Goal: Ask a question: Seek information or help from site administrators or community

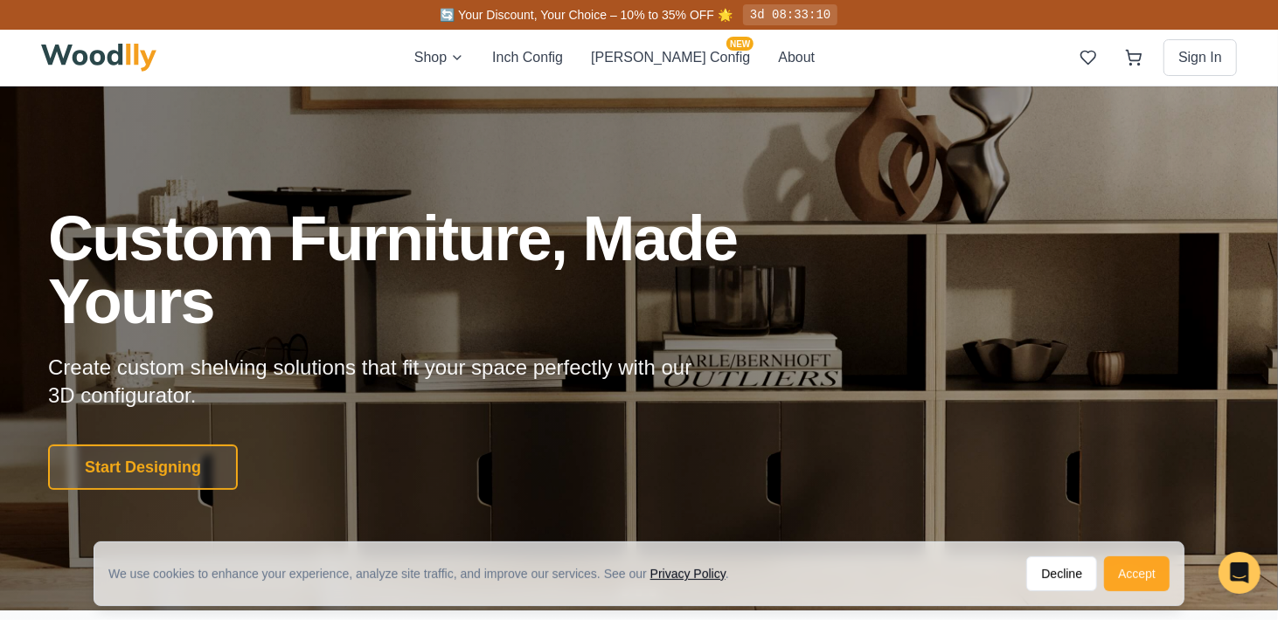
click at [1125, 572] on button "Accept" at bounding box center [1137, 574] width 66 height 35
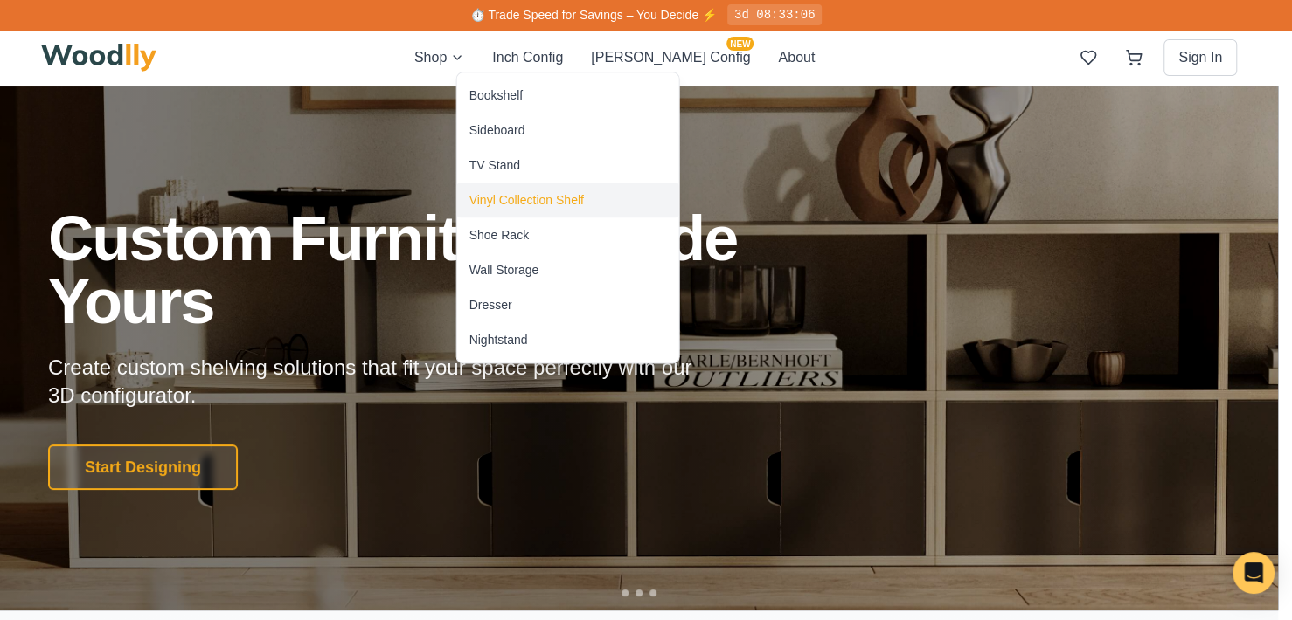
click at [511, 197] on div "Vinyl Collection Shelf" at bounding box center [526, 199] width 114 height 17
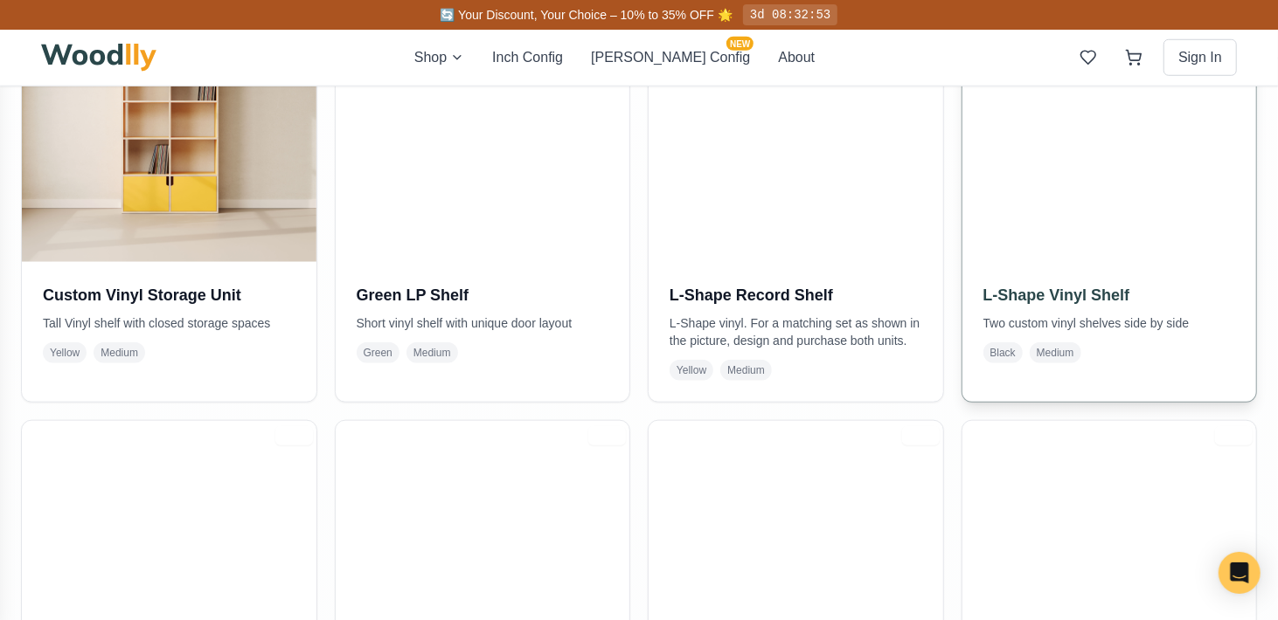
scroll to position [1136, 0]
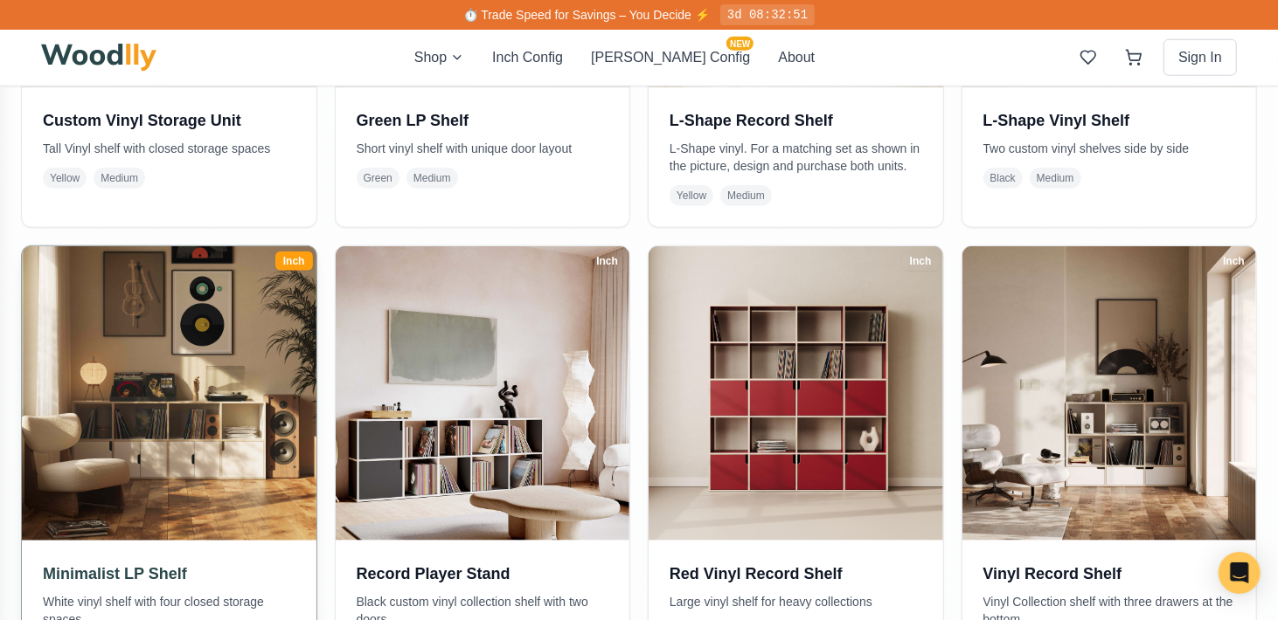
click at [222, 443] on img at bounding box center [169, 393] width 308 height 308
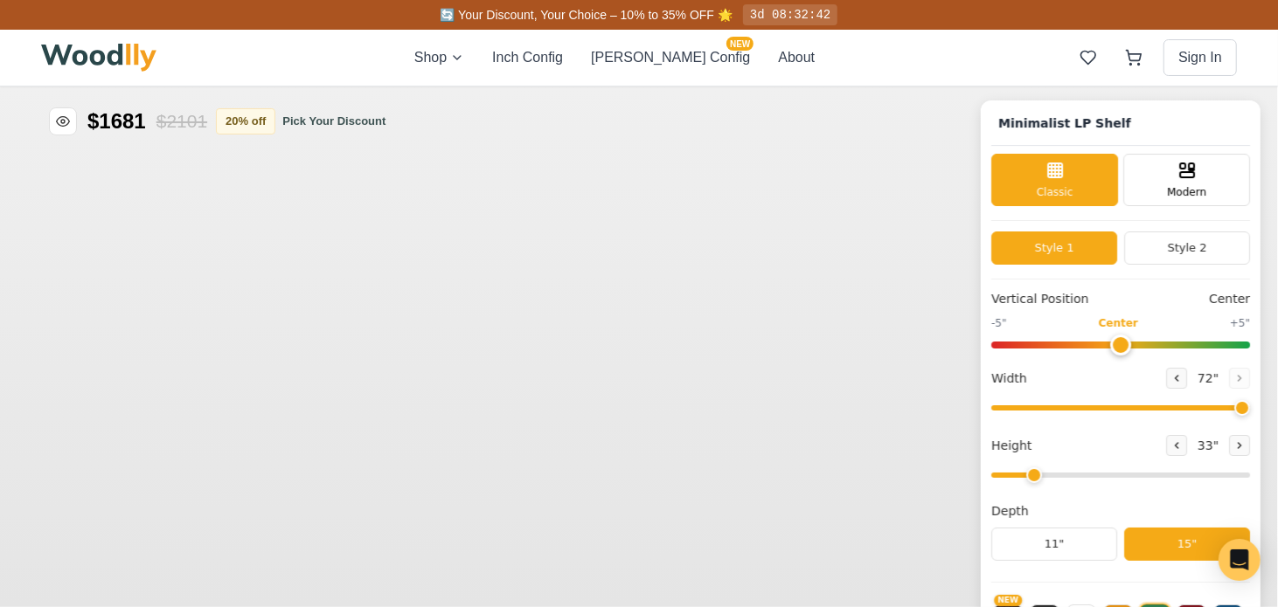
type input "72"
type input "2"
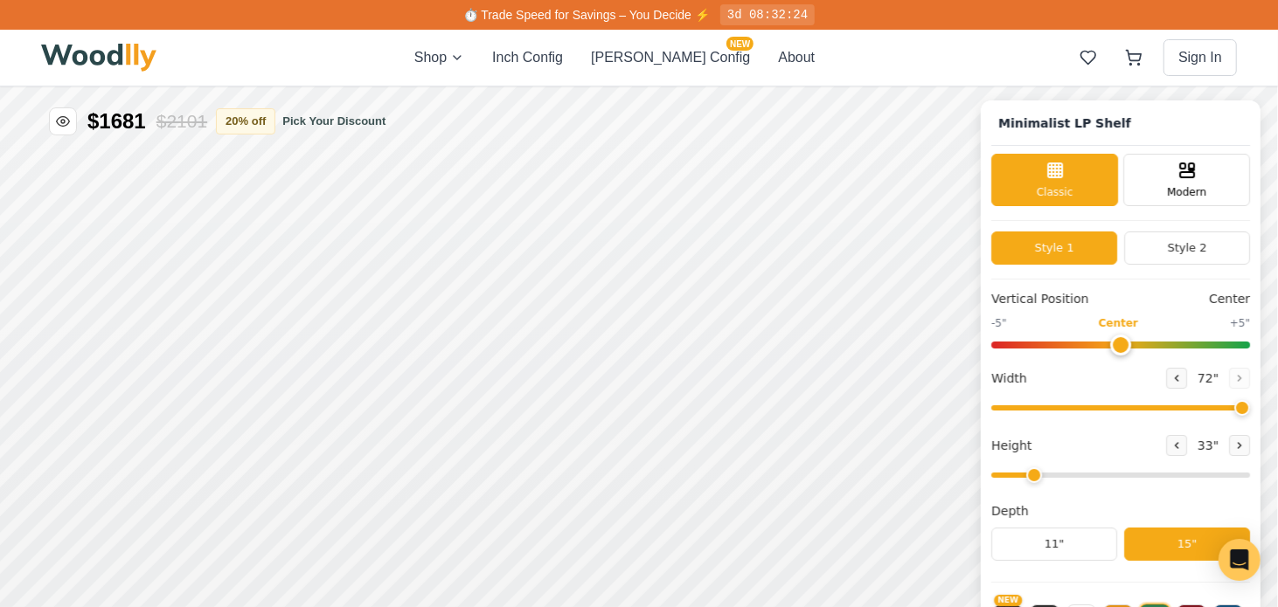
click at [1212, 378] on span "72 "" at bounding box center [1208, 377] width 28 height 18
click at [1186, 382] on button at bounding box center [1176, 377] width 21 height 21
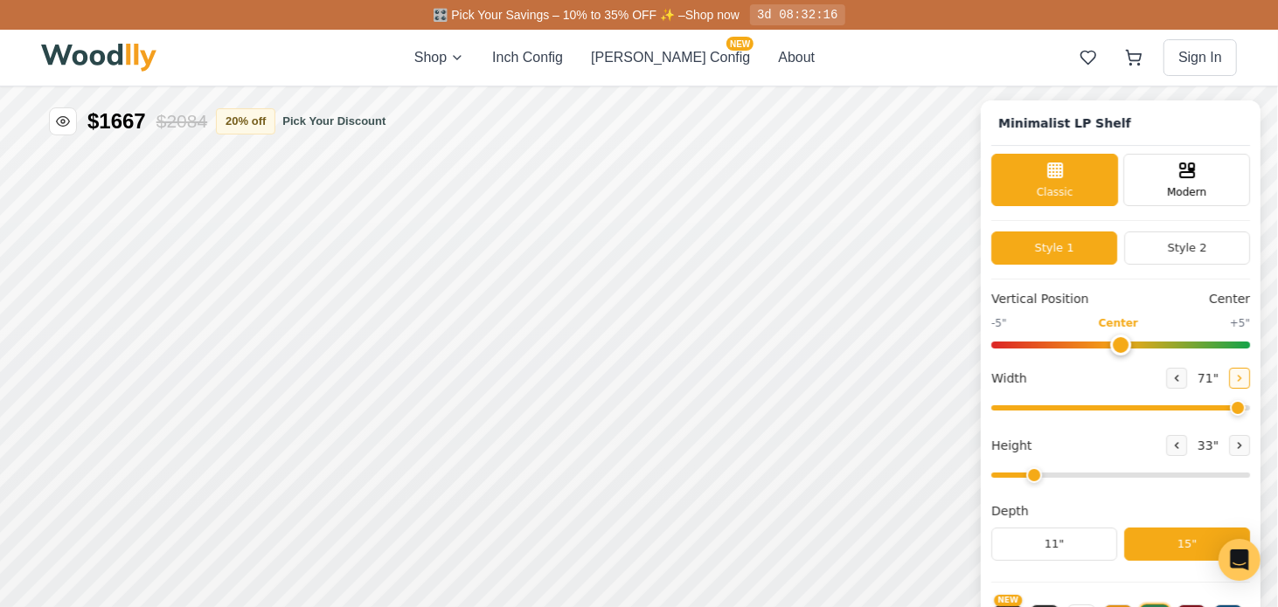
click at [1244, 372] on icon at bounding box center [1239, 377] width 10 height 10
type input "72"
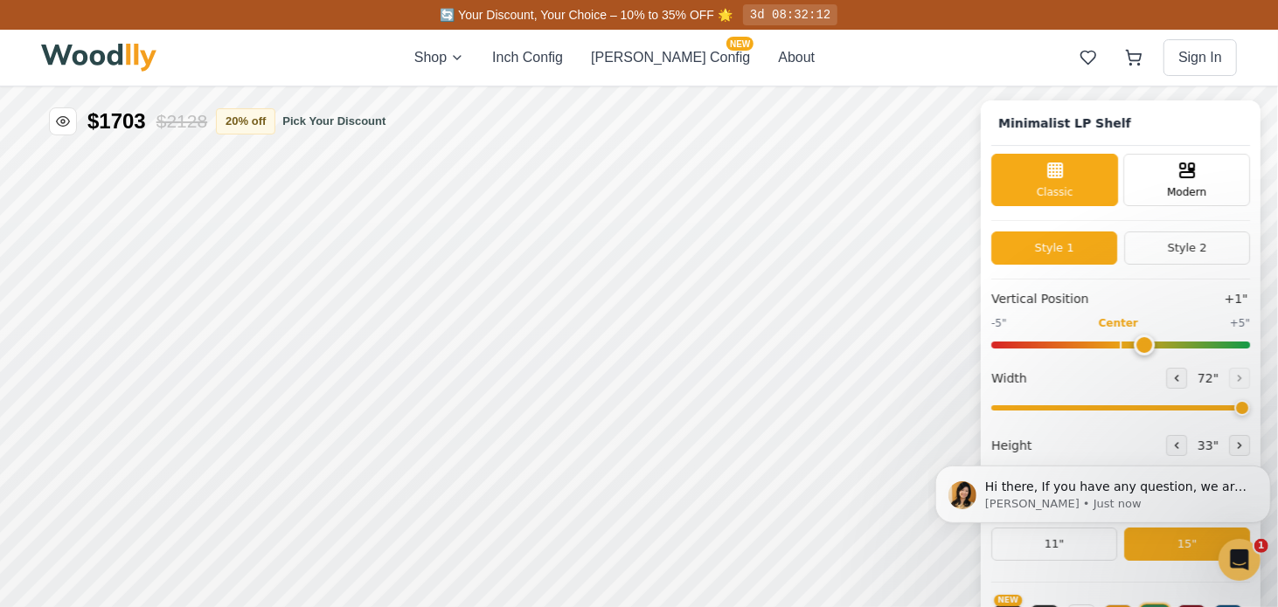
type input "0"
drag, startPoint x: 1130, startPoint y: 344, endPoint x: 1121, endPoint y: 343, distance: 8.8
click at [1121, 343] on input "range" at bounding box center [1120, 344] width 259 height 7
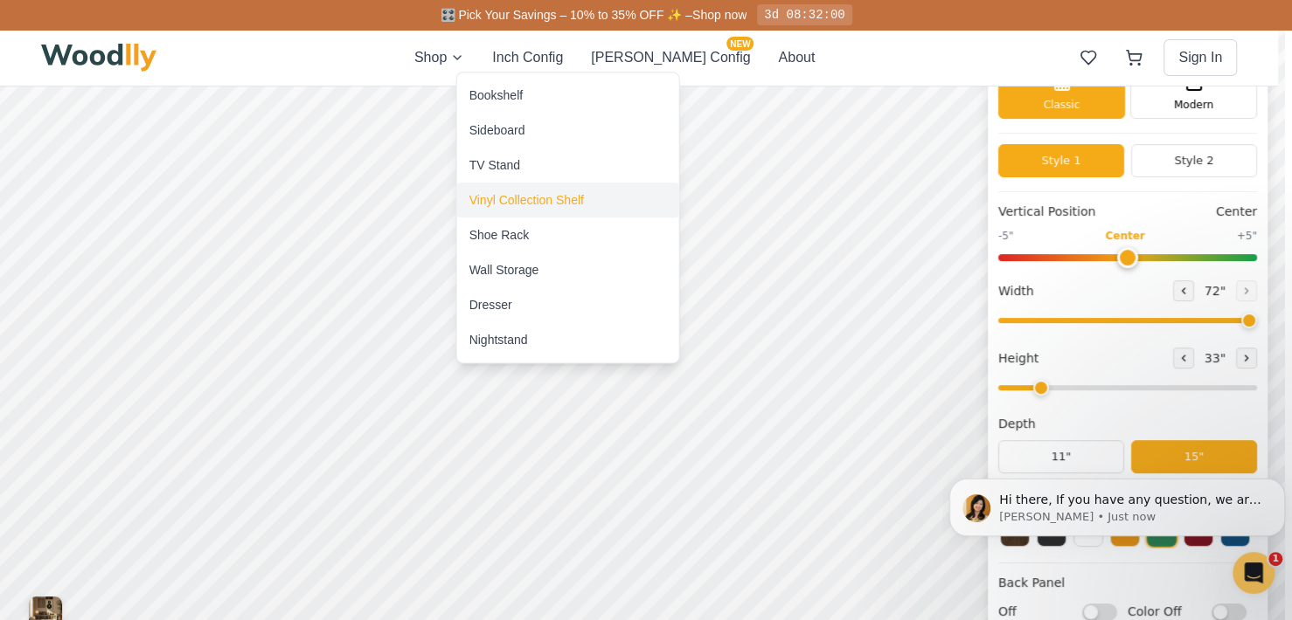
click at [489, 191] on div "Vinyl Collection Shelf" at bounding box center [526, 199] width 114 height 17
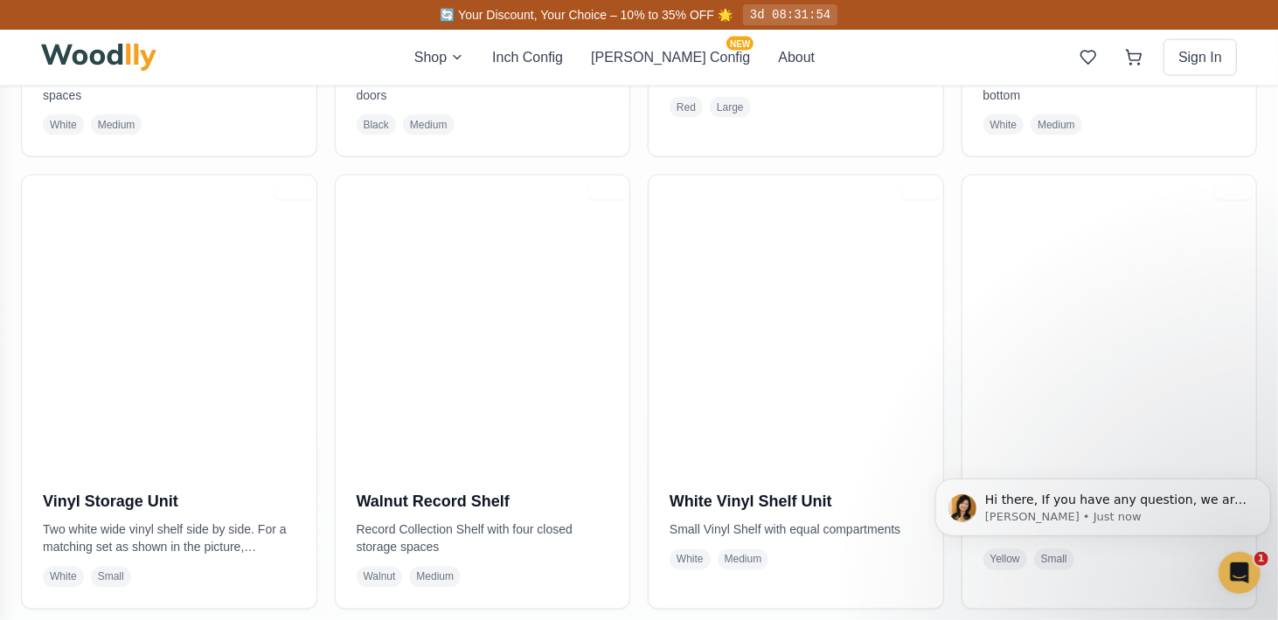
scroll to position [1835, 0]
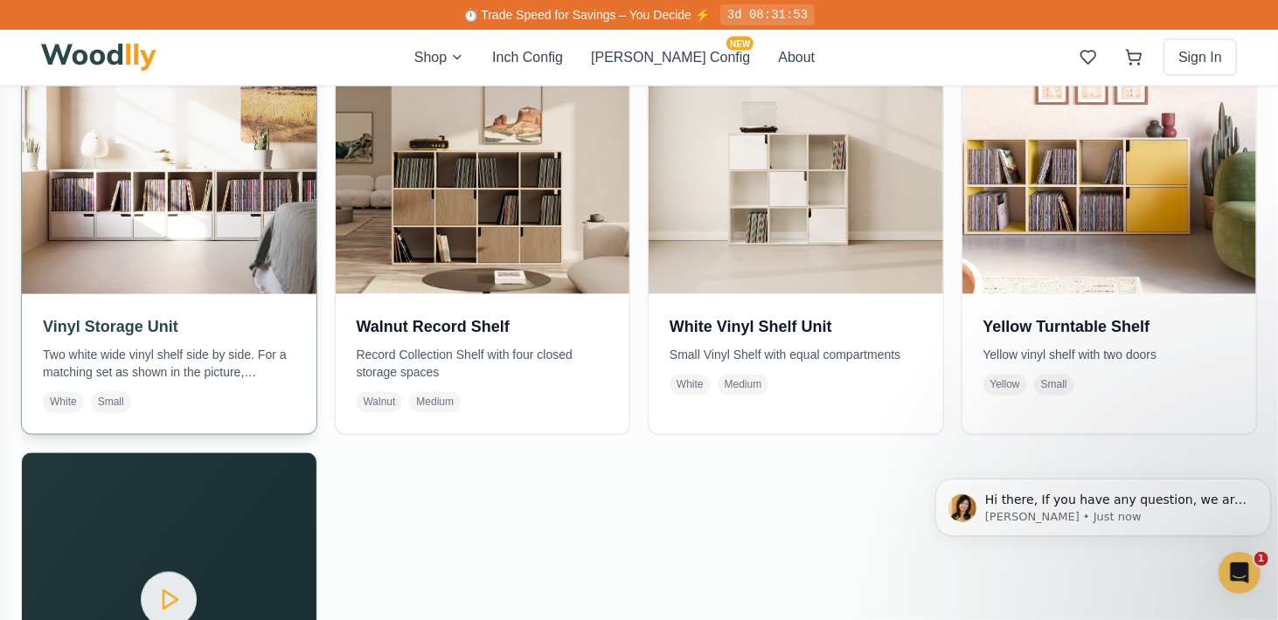
click at [171, 270] on img at bounding box center [169, 147] width 308 height 308
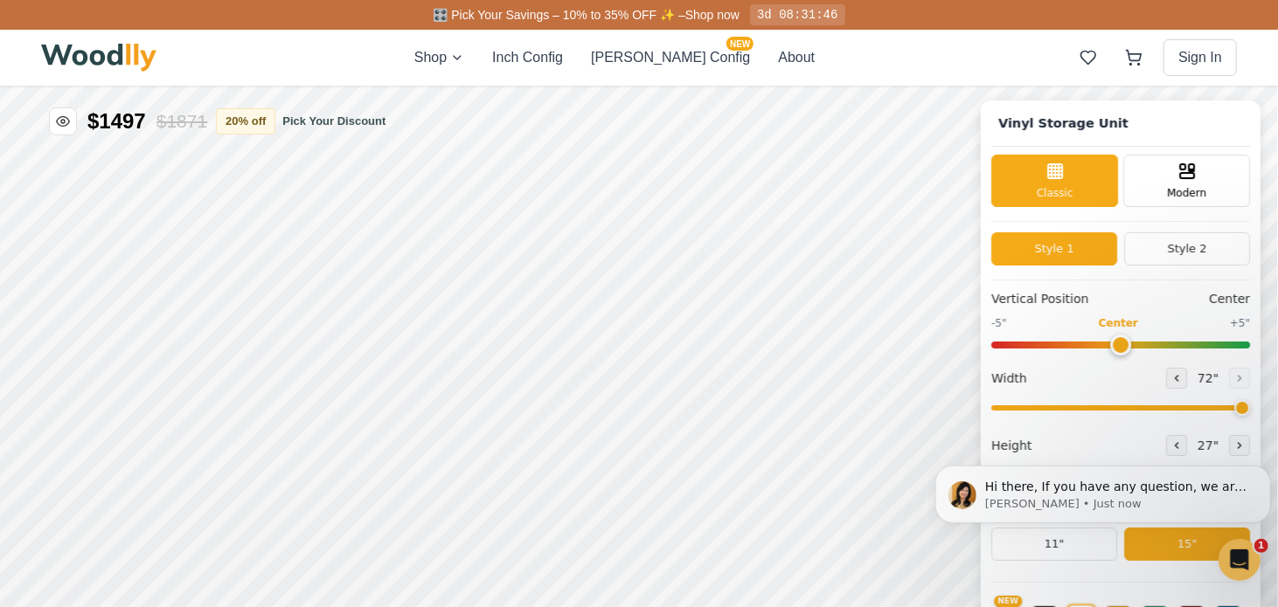
type input "72"
type input "2"
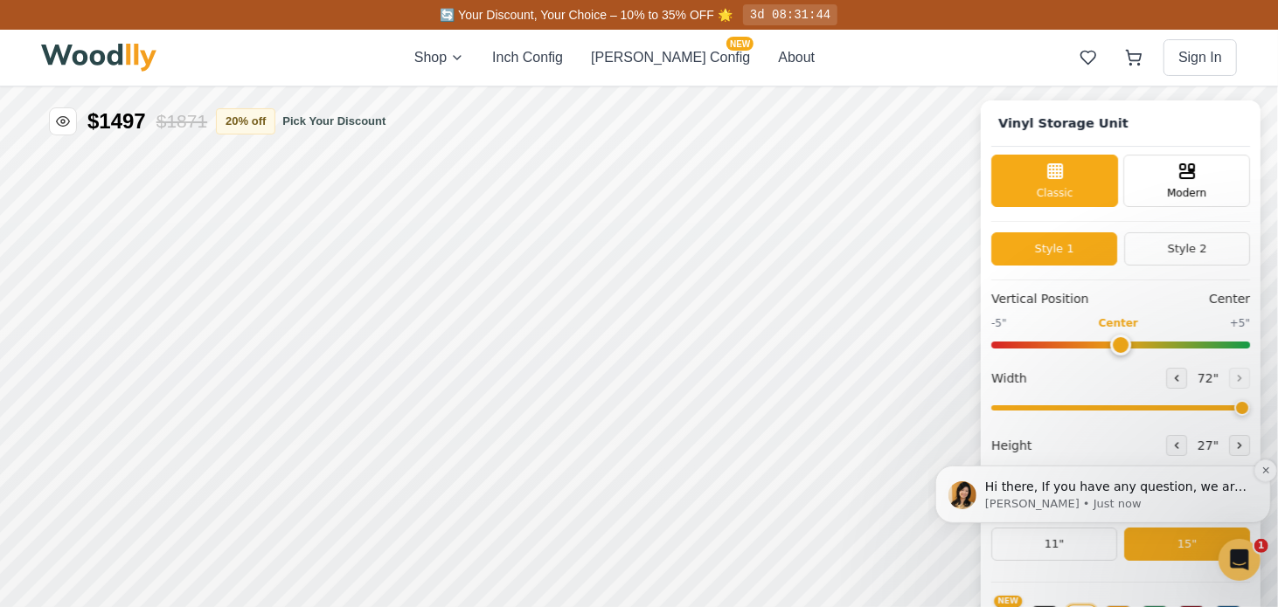
click at [1254, 476] on div "Hi there, If you have any question, we are right here for you. 😊 [PERSON_NAME] …" at bounding box center [1101, 493] width 309 height 35
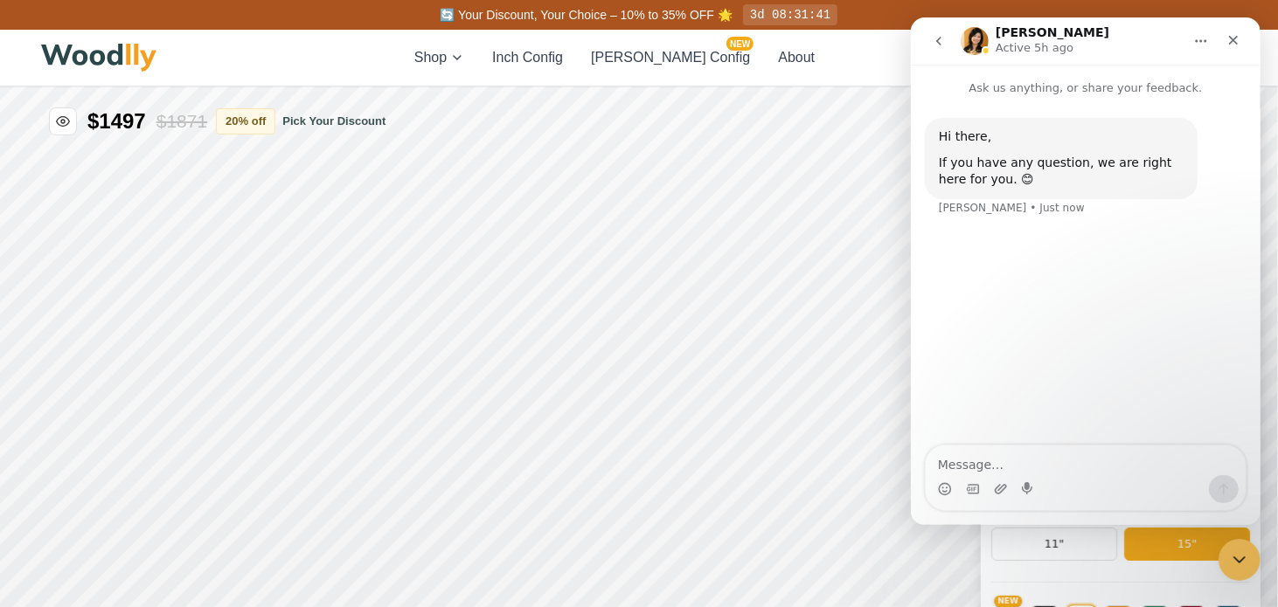
click at [987, 473] on textarea "Message…" at bounding box center [1085, 461] width 320 height 30
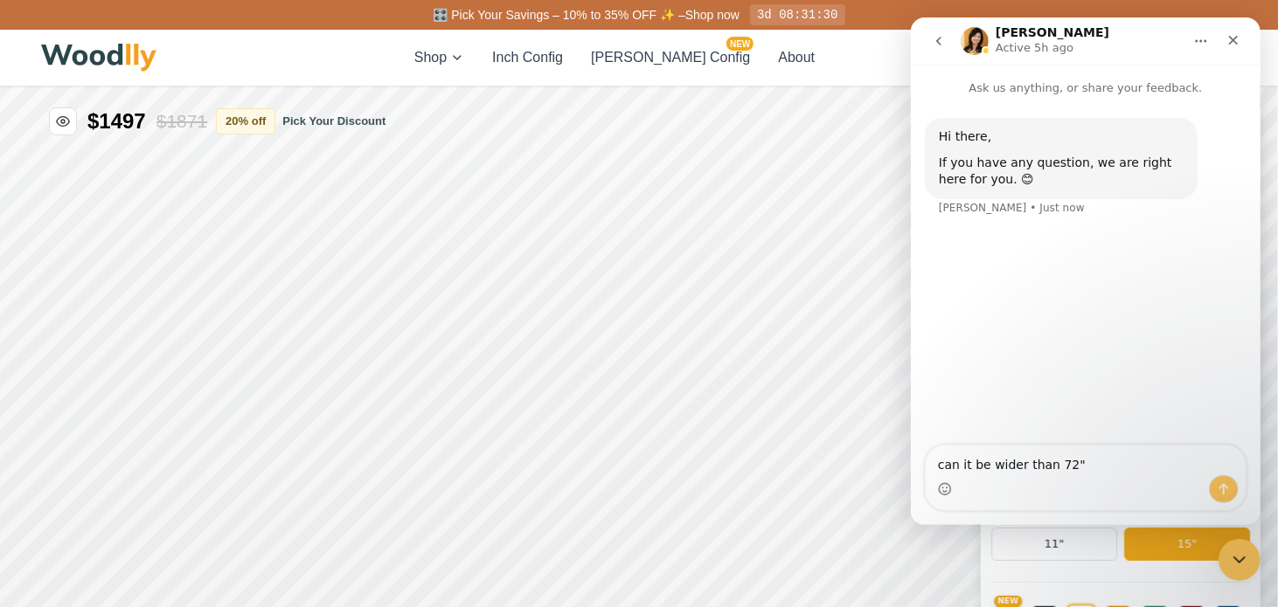
type textarea "can it be wider than 72""
click at [1218, 482] on icon "Send a message…" at bounding box center [1222, 489] width 14 height 14
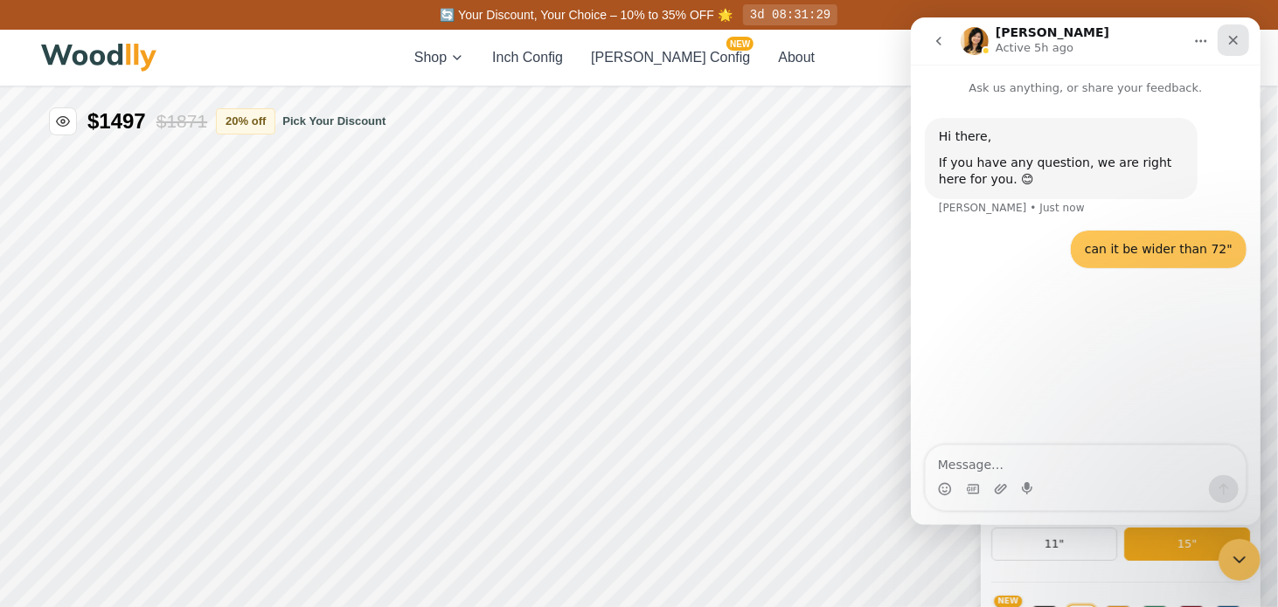
click at [1232, 38] on icon "Close" at bounding box center [1232, 40] width 14 height 14
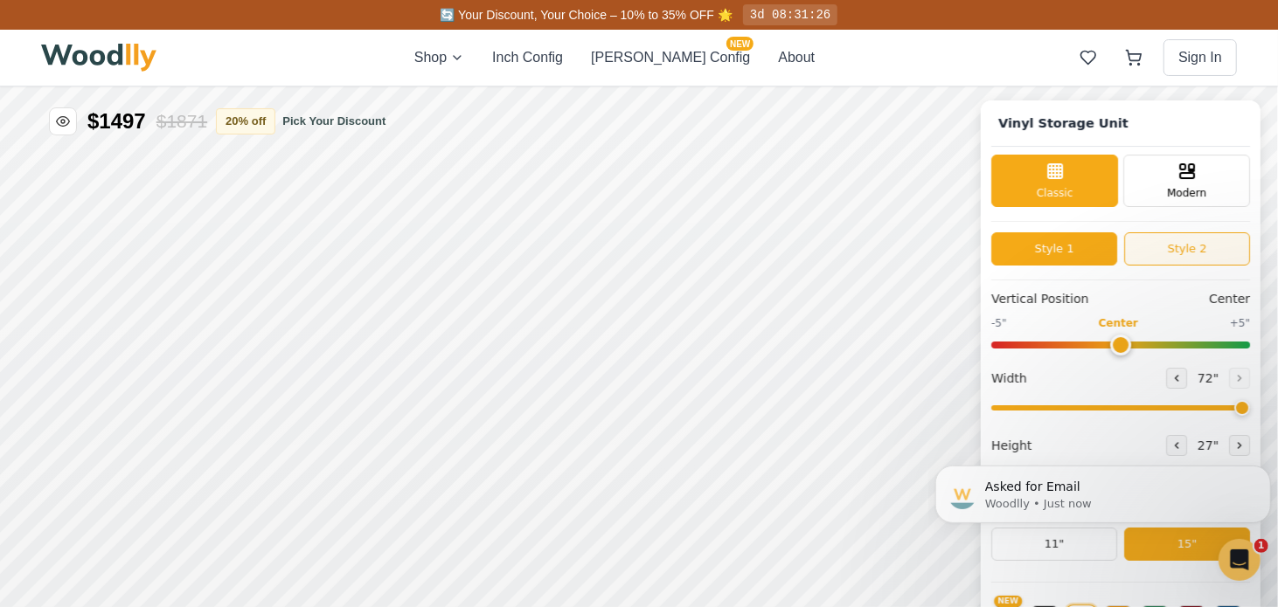
click at [1195, 245] on button "Style 2" at bounding box center [1187, 248] width 126 height 33
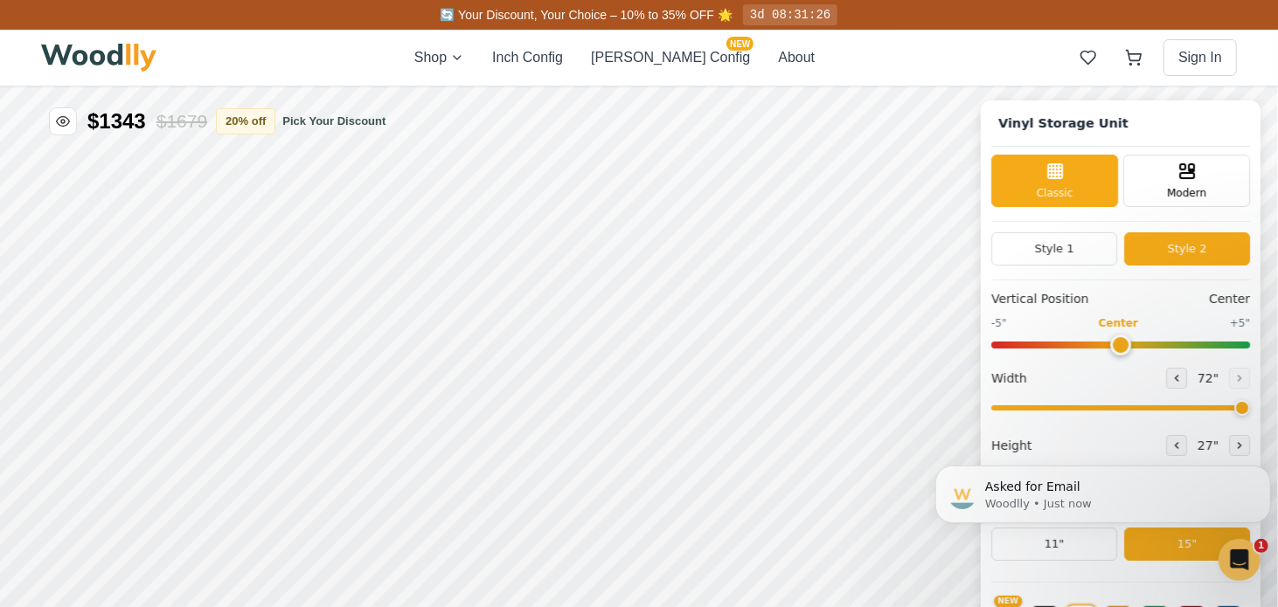
scroll to position [87, 0]
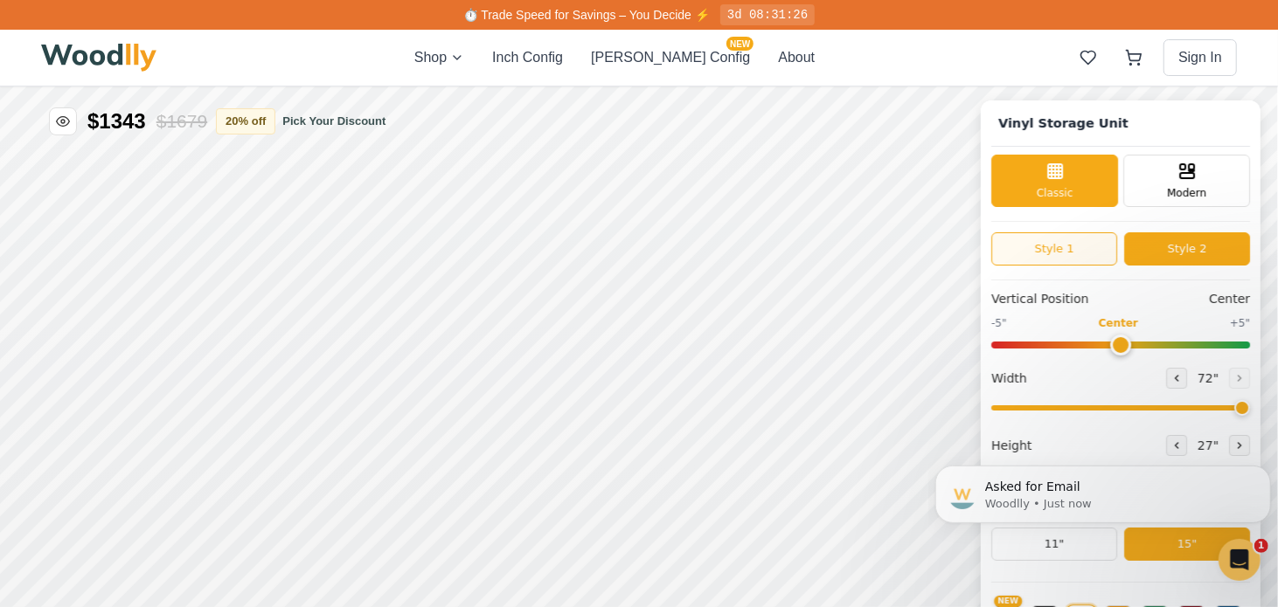
click at [1089, 247] on button "Style 1" at bounding box center [1054, 248] width 126 height 33
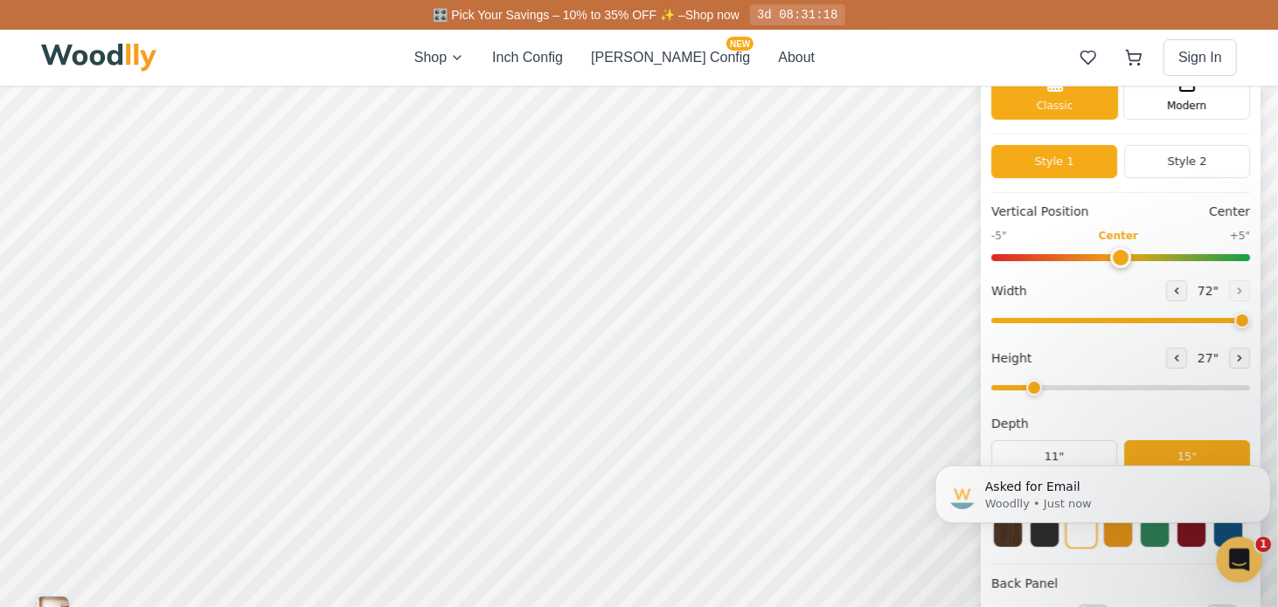
scroll to position [175, 0]
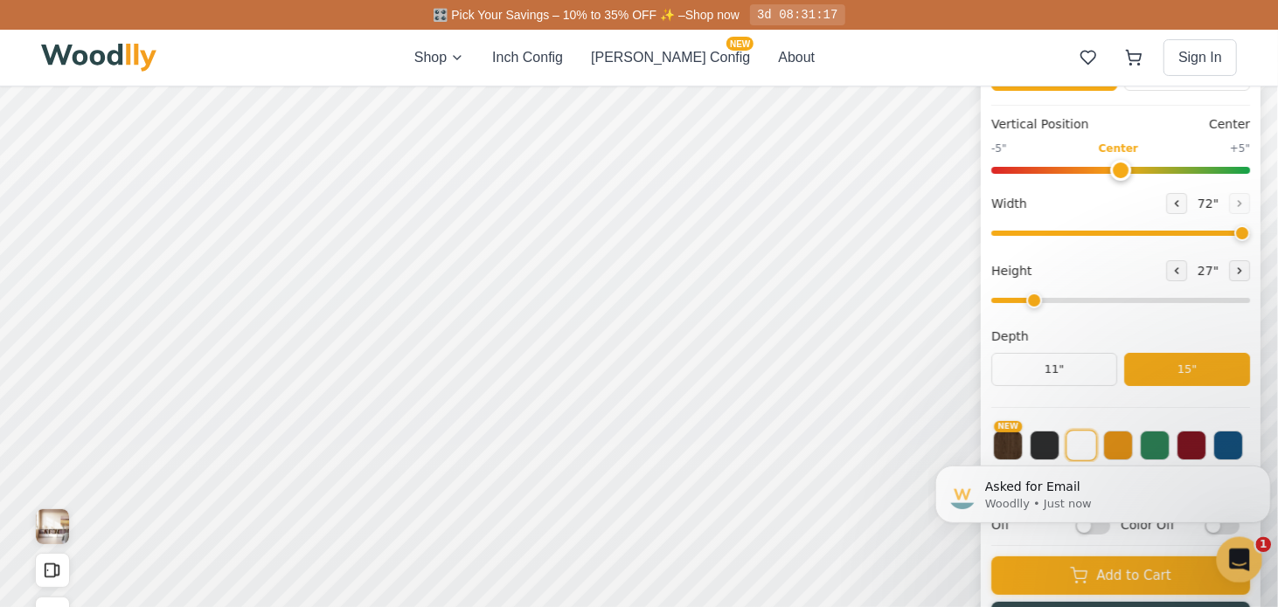
click at [1234, 547] on icon "Open Intercom Messenger" at bounding box center [1236, 558] width 29 height 29
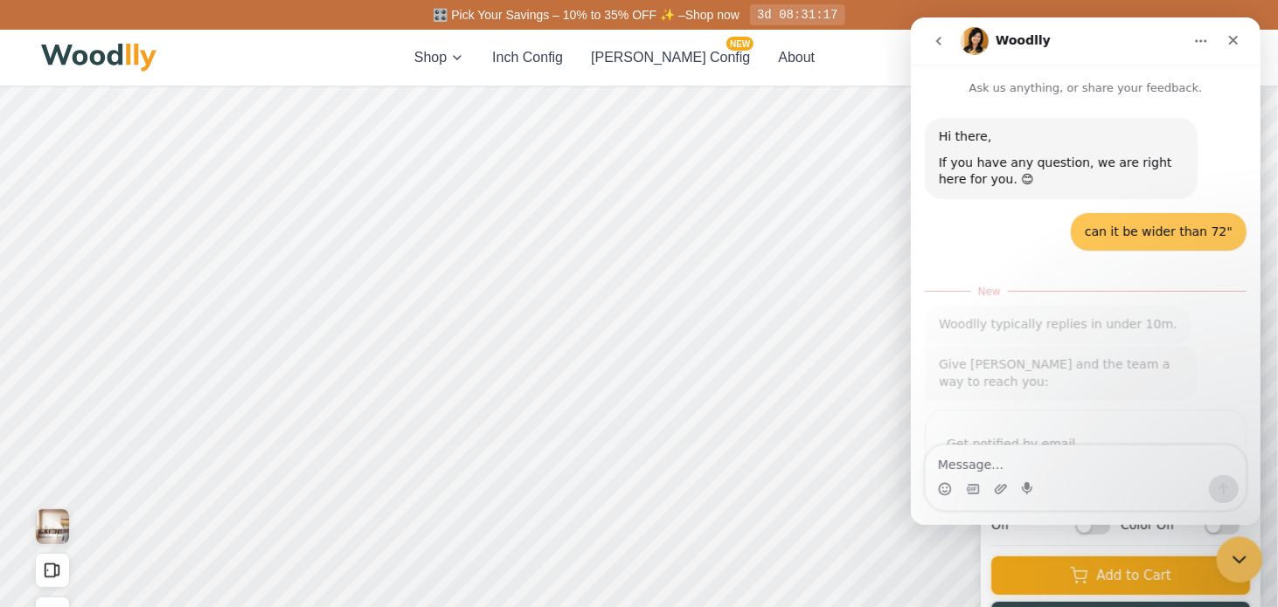
scroll to position [115, 0]
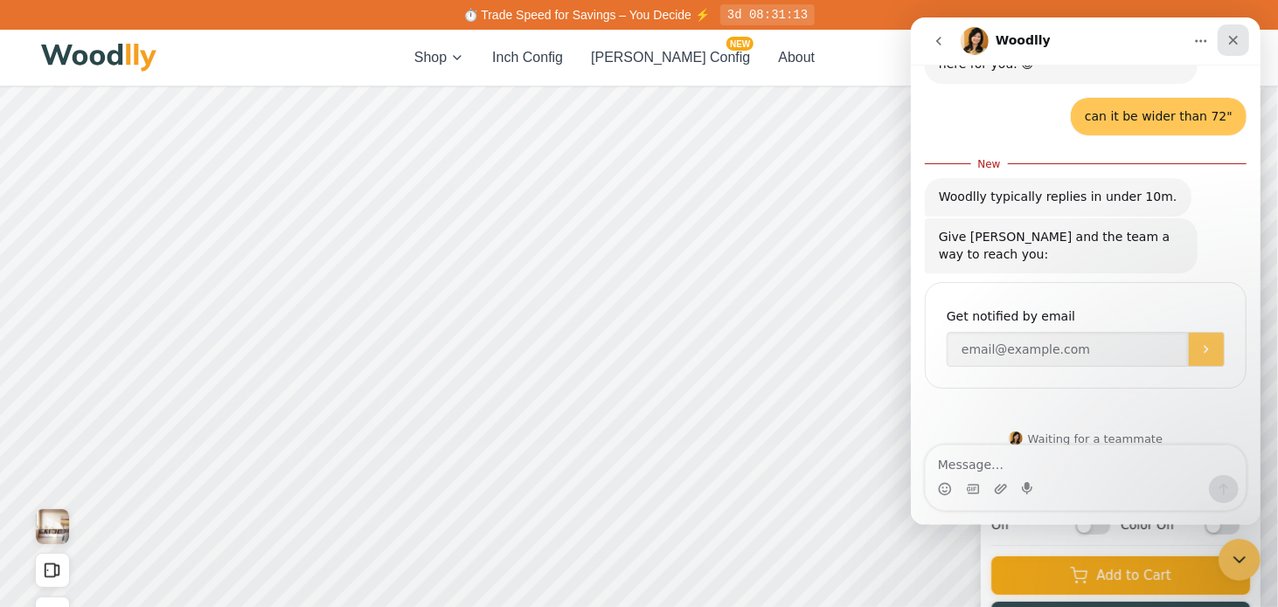
click at [1229, 37] on icon "Close" at bounding box center [1232, 40] width 14 height 14
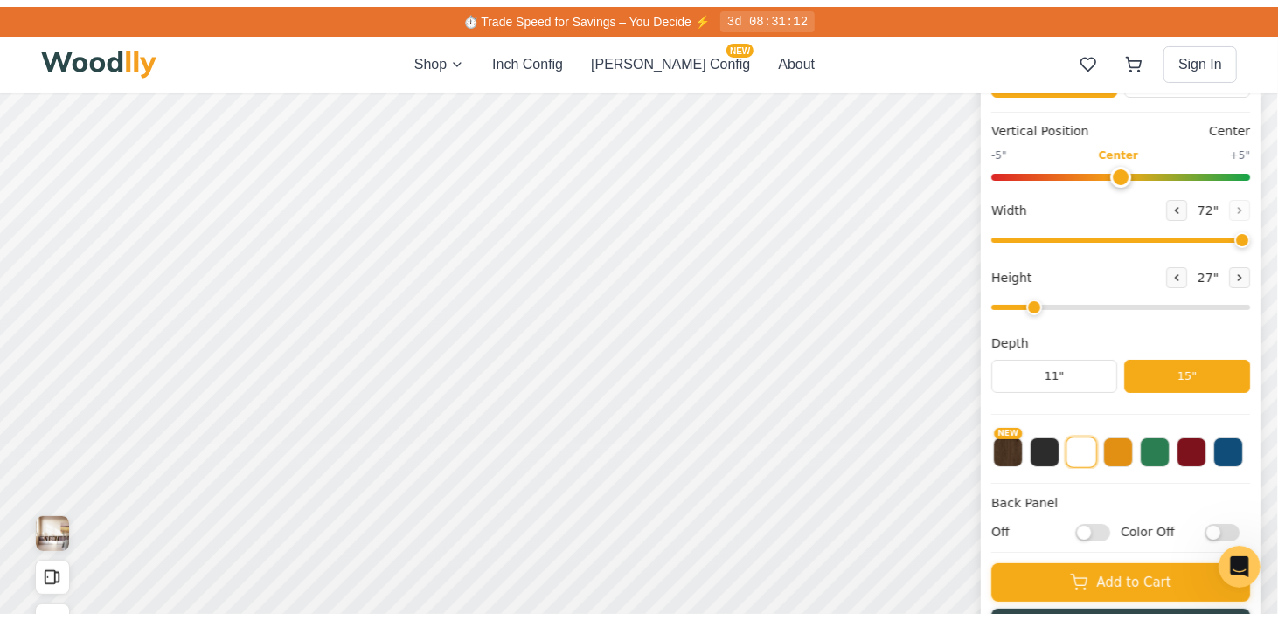
scroll to position [0, 0]
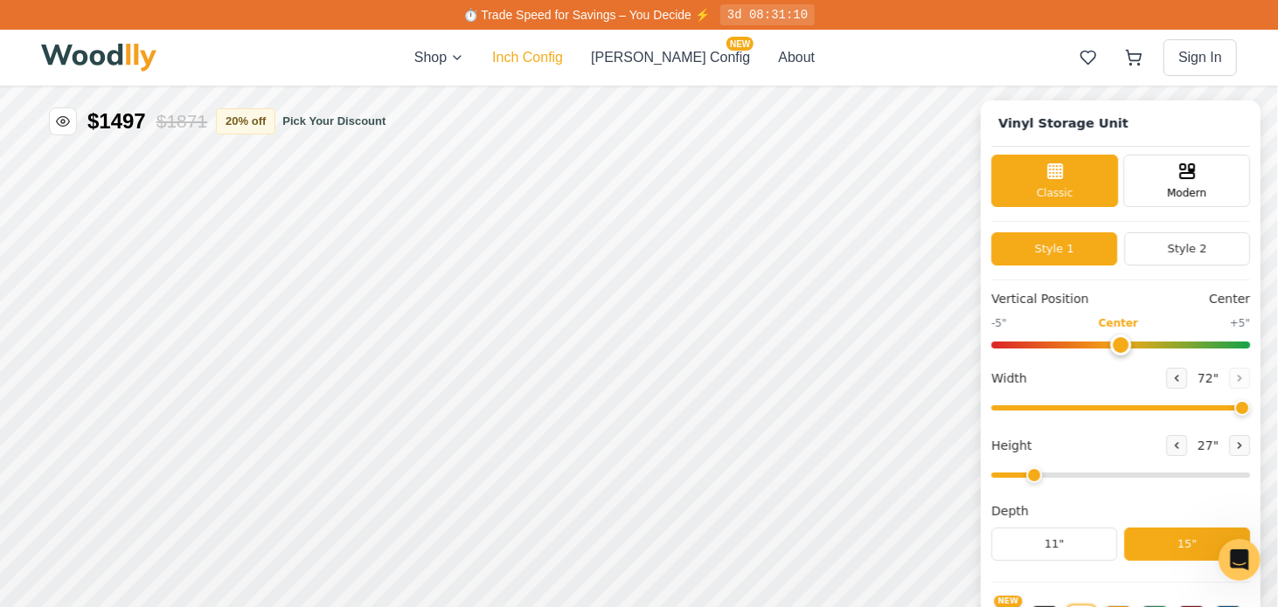
click at [553, 59] on button "Inch Config" at bounding box center [527, 57] width 71 height 21
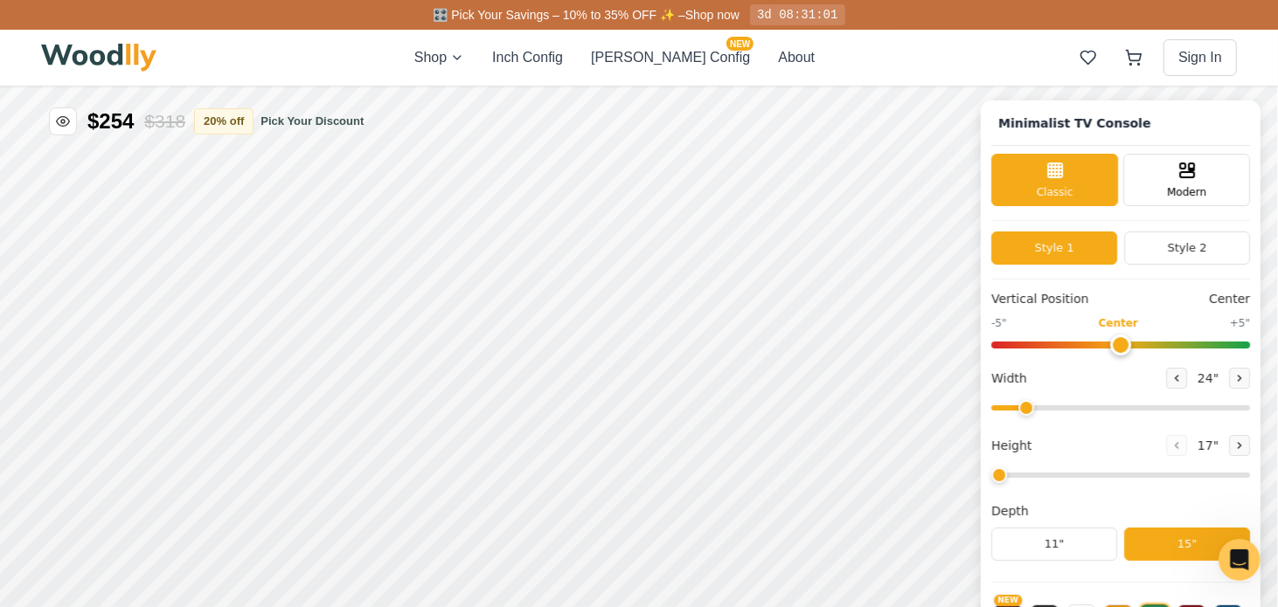
type input "63"
type input "2"
click at [1244, 377] on icon at bounding box center [1239, 377] width 10 height 10
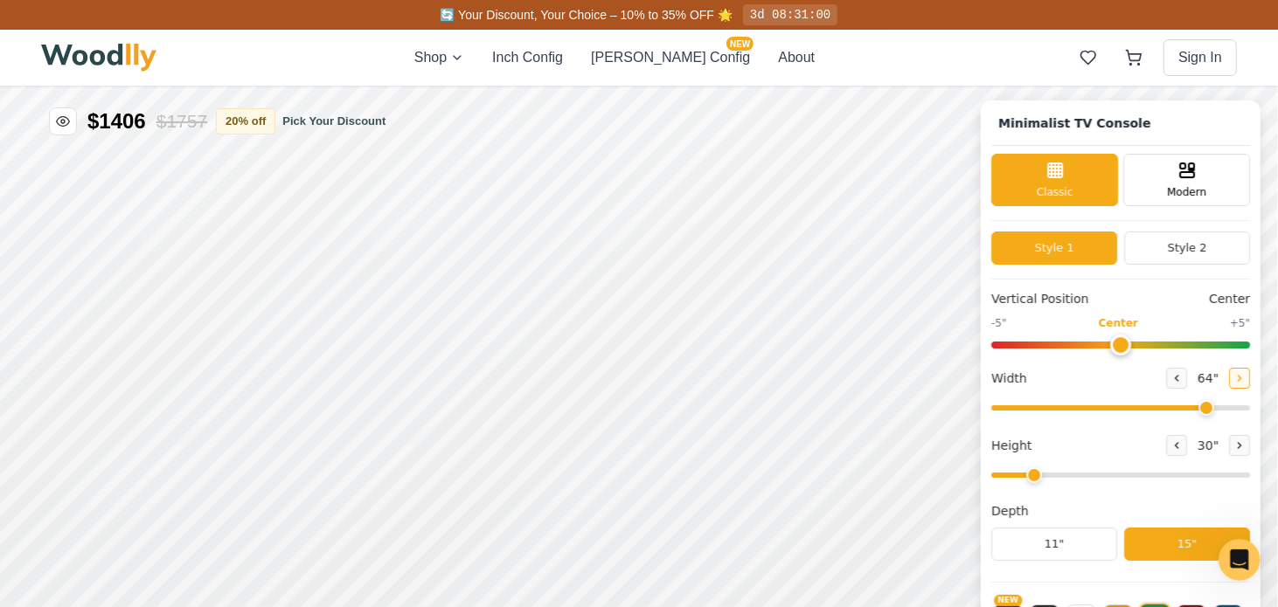
click at [1244, 377] on icon at bounding box center [1239, 377] width 10 height 10
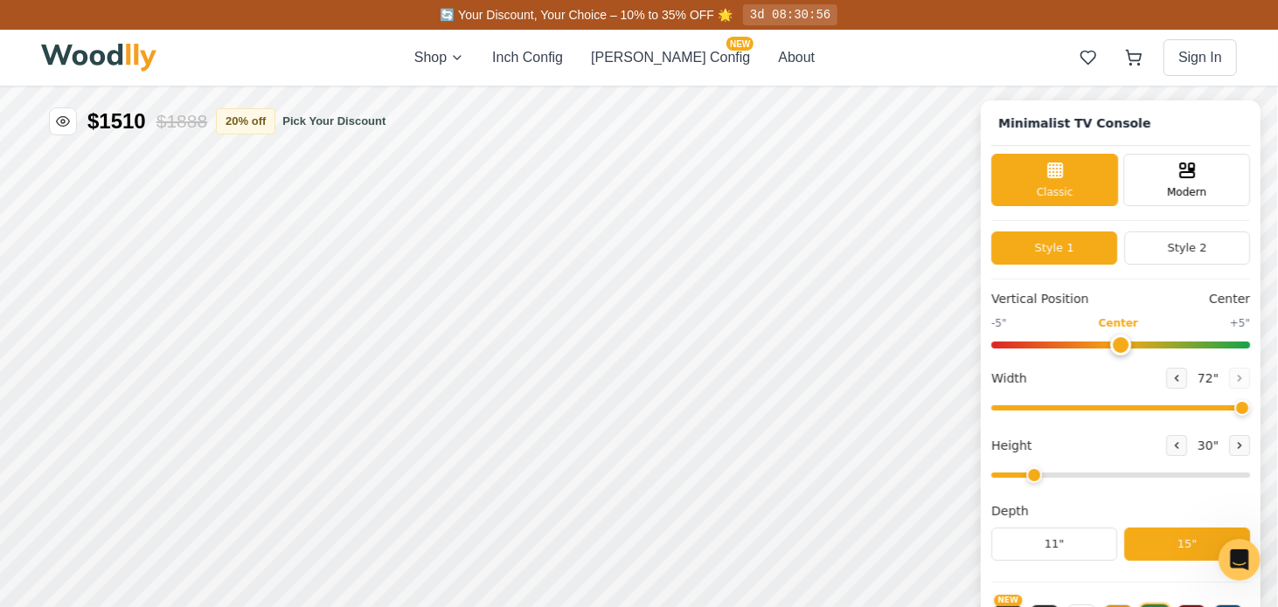
drag, startPoint x: 1259, startPoint y: 401, endPoint x: 1280, endPoint y: 483, distance: 84.8
type input "72"
click at [1250, 405] on input "range" at bounding box center [1120, 407] width 259 height 5
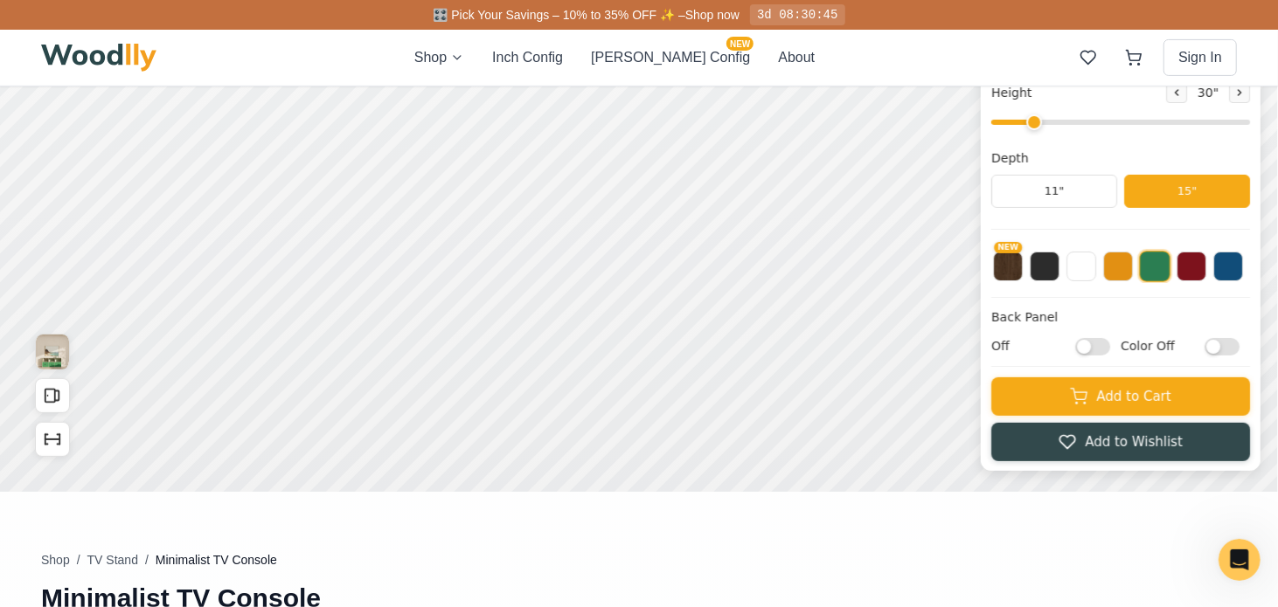
scroll to position [0, 0]
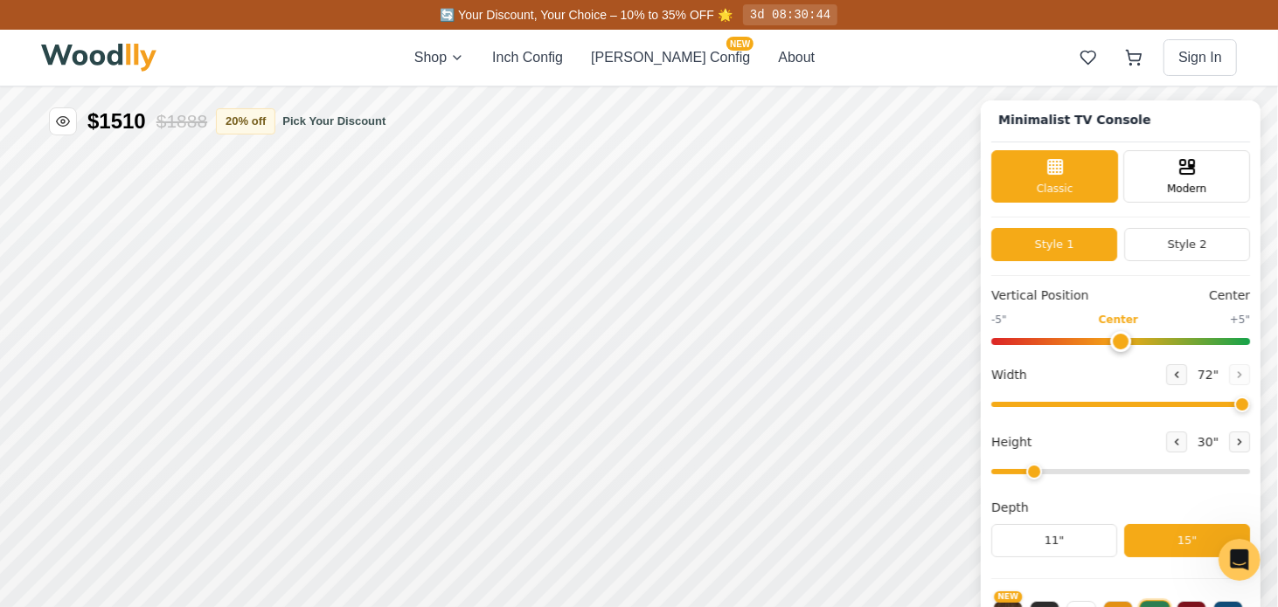
click at [1046, 471] on input "range" at bounding box center [1120, 470] width 259 height 5
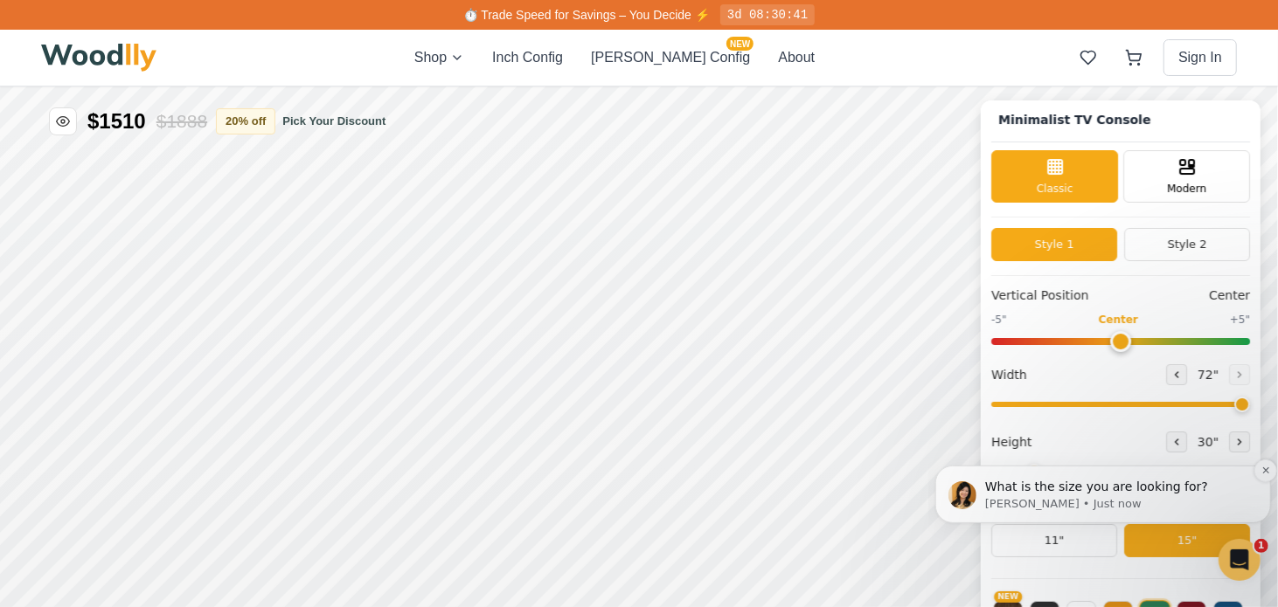
click at [1055, 502] on p "[PERSON_NAME] • Just now" at bounding box center [1116, 503] width 264 height 16
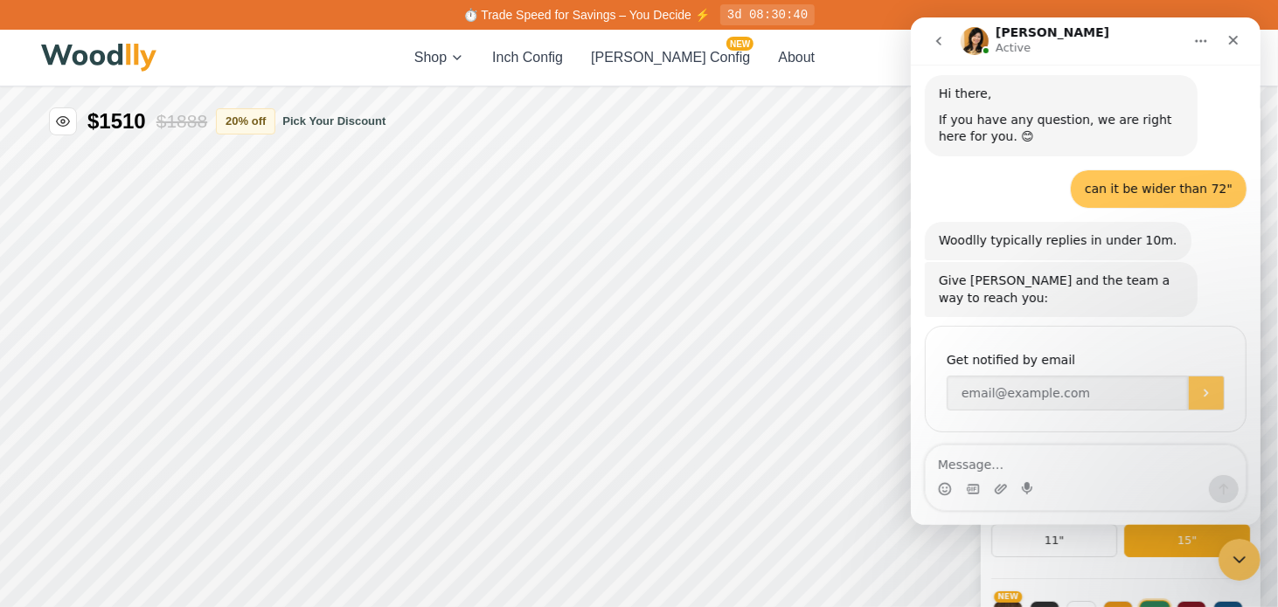
scroll to position [177, 0]
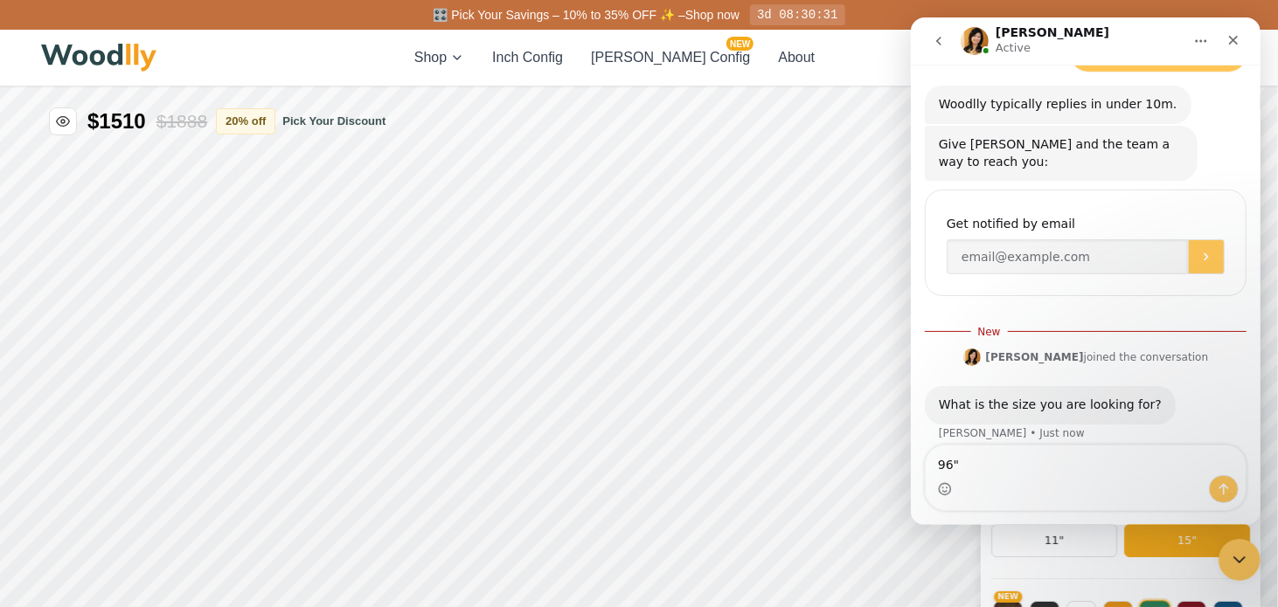
type textarea "96""
click at [1221, 482] on icon "Send a message…" at bounding box center [1222, 489] width 14 height 14
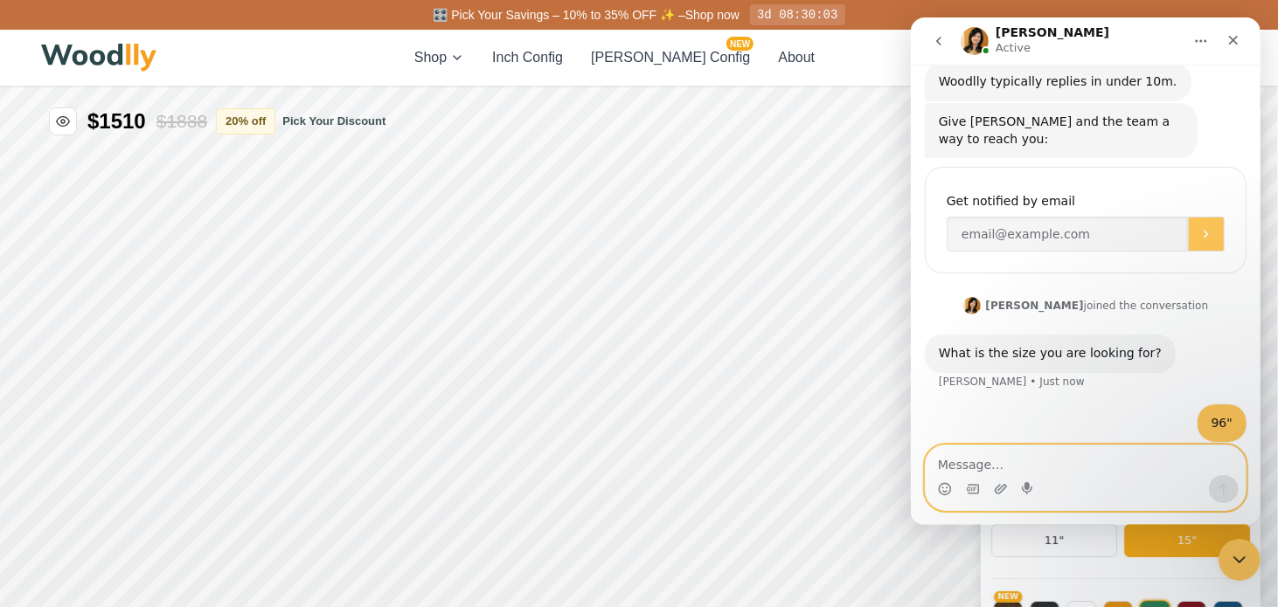
scroll to position [267, 0]
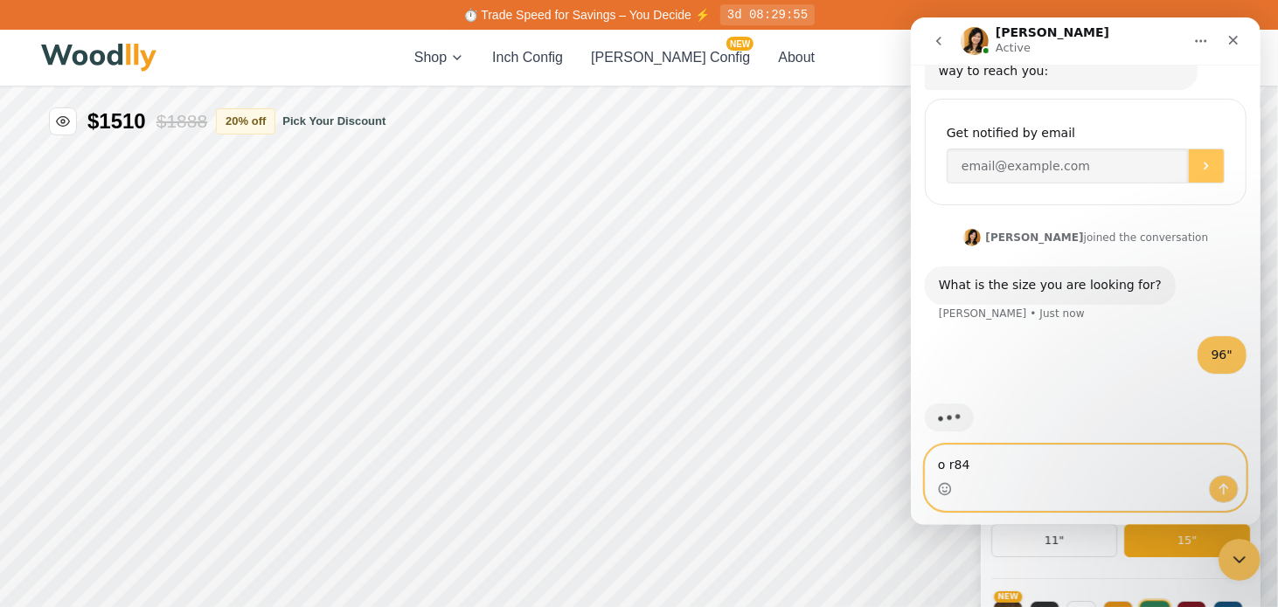
drag, startPoint x: 980, startPoint y: 465, endPoint x: 867, endPoint y: 464, distance: 113.6
click at [910, 464] on html "[PERSON_NAME] Active Ask us anything, or share your feedback. Hi there, If you …" at bounding box center [1085, 271] width 350 height 508
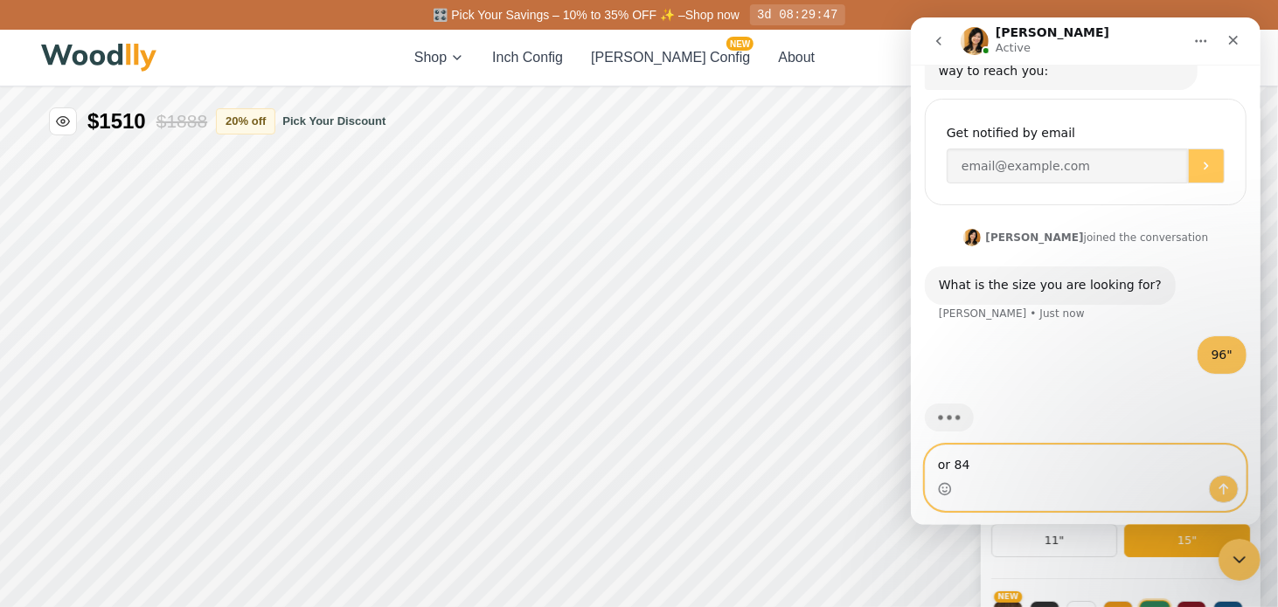
type textarea "or 84"
click at [1221, 484] on icon "Send a message…" at bounding box center [1222, 489] width 14 height 14
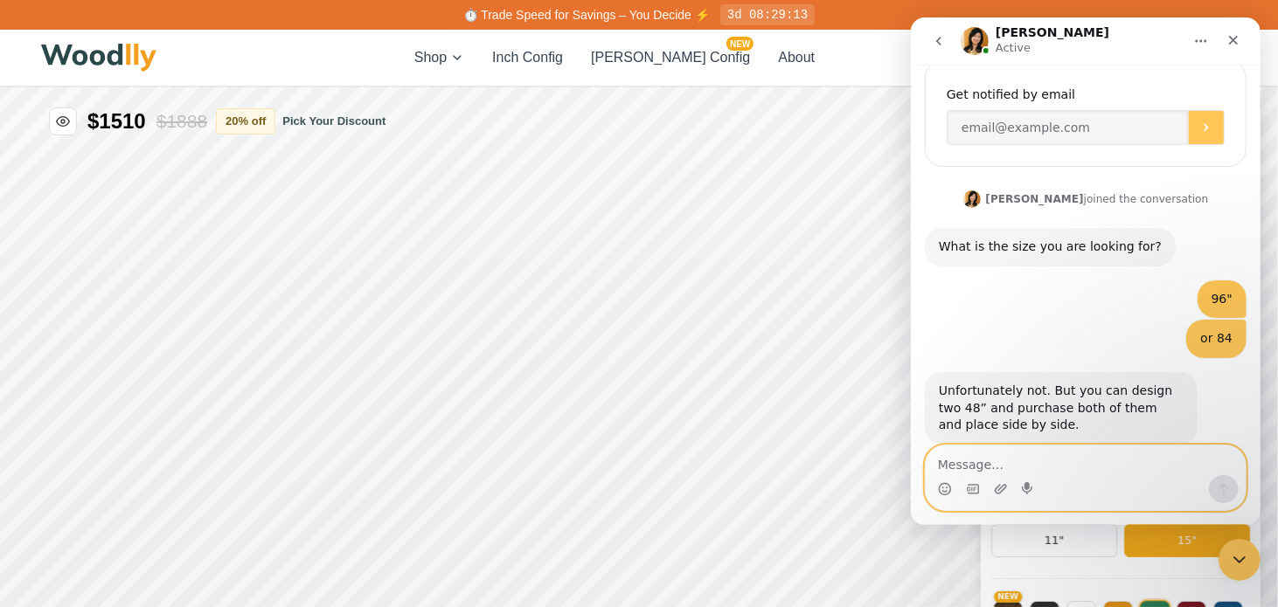
scroll to position [326, 0]
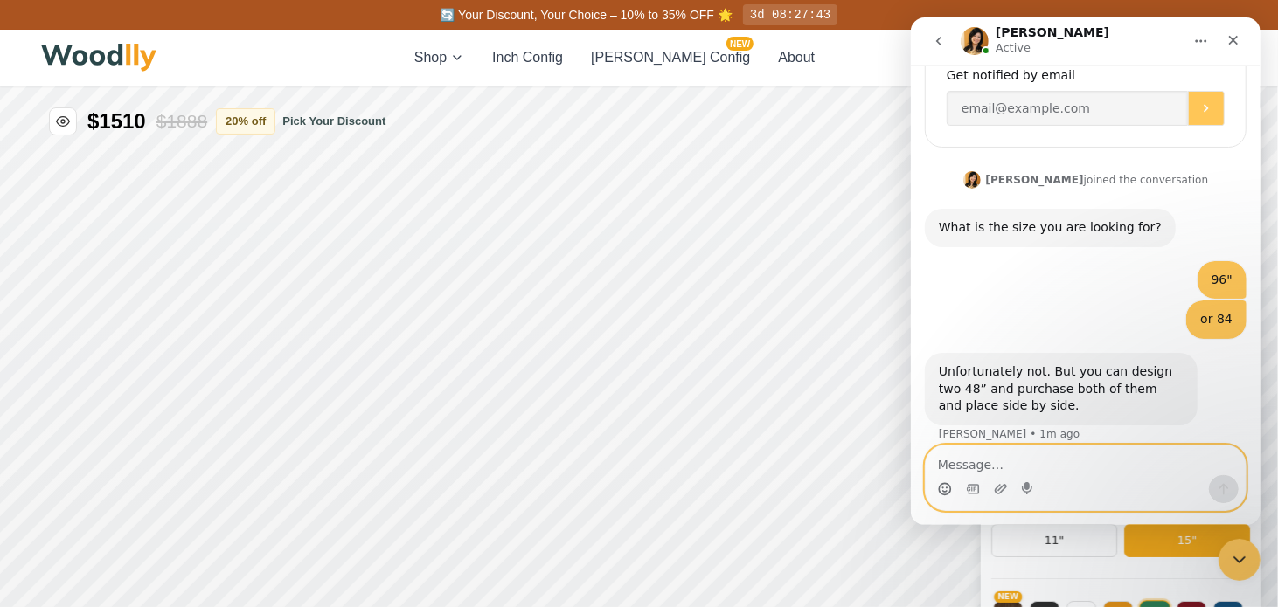
click at [938, 487] on circle "Emoji picker" at bounding box center [943, 488] width 11 height 11
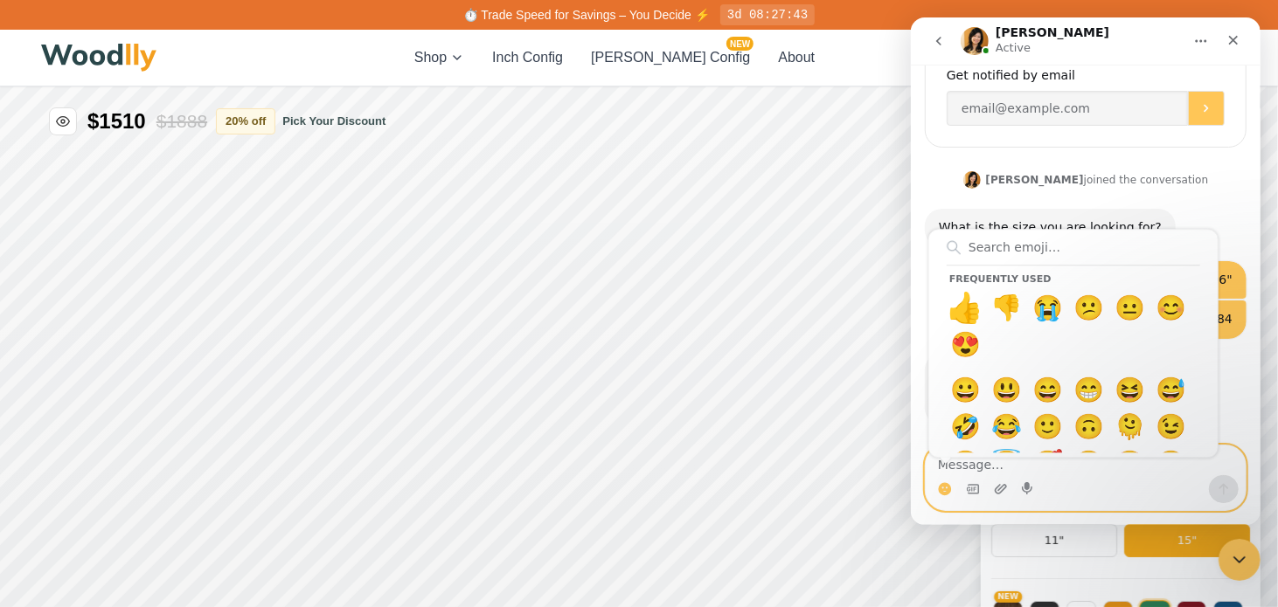
scroll to position [455, 0]
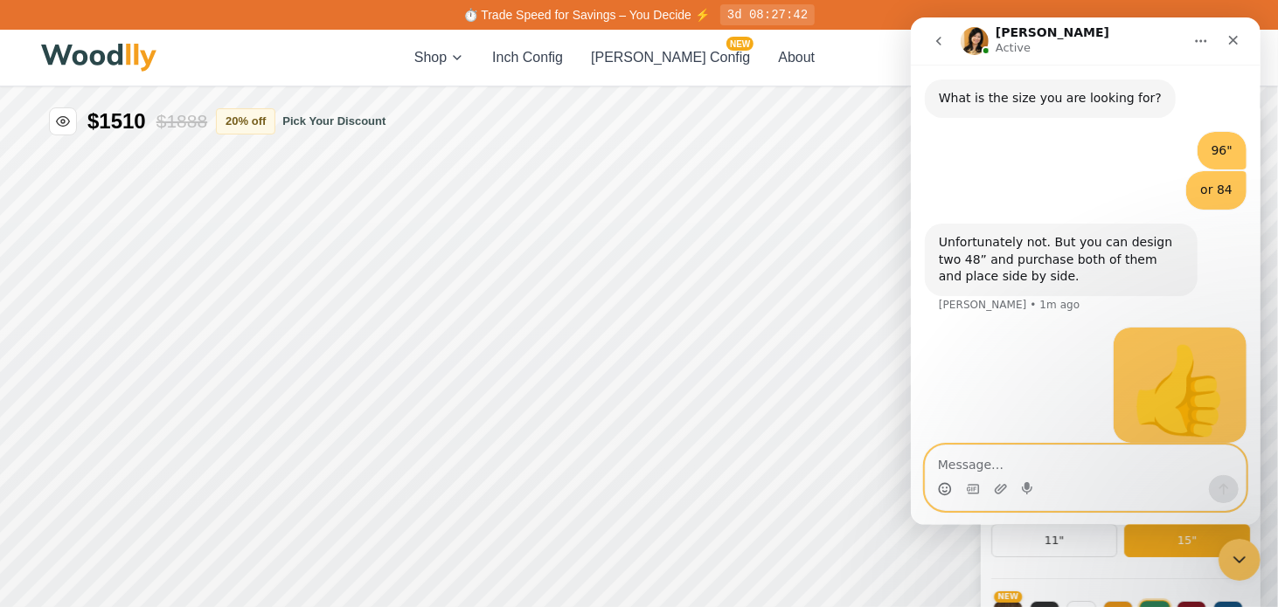
click at [980, 458] on textarea "Message…" at bounding box center [1085, 461] width 320 height 30
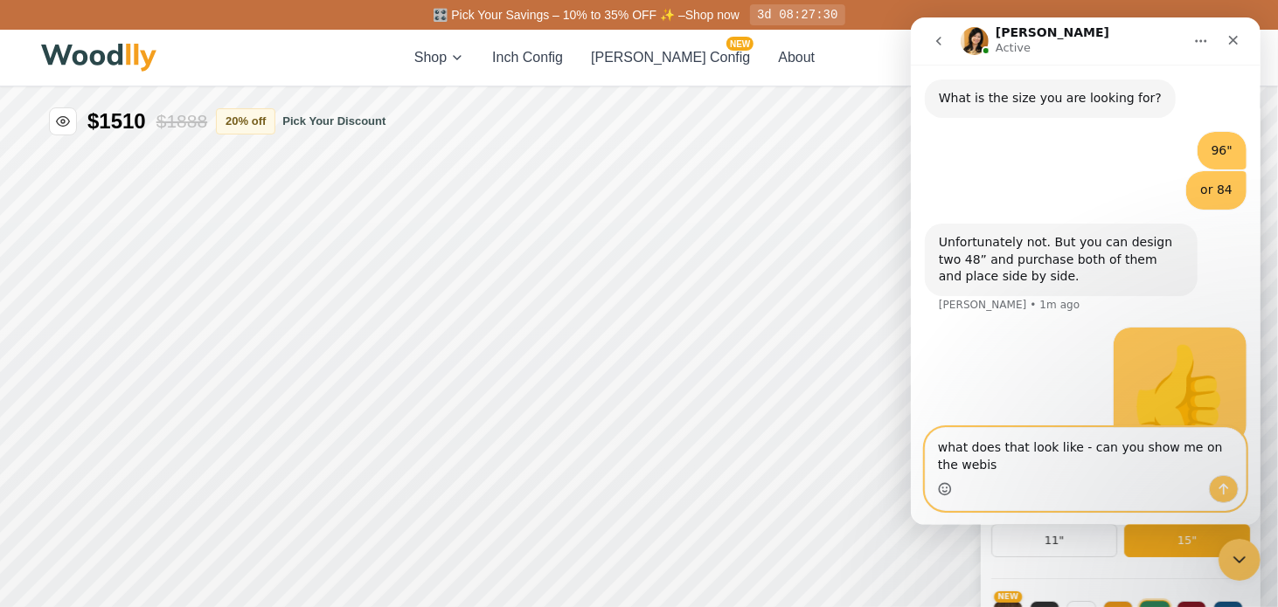
scroll to position [473, 0]
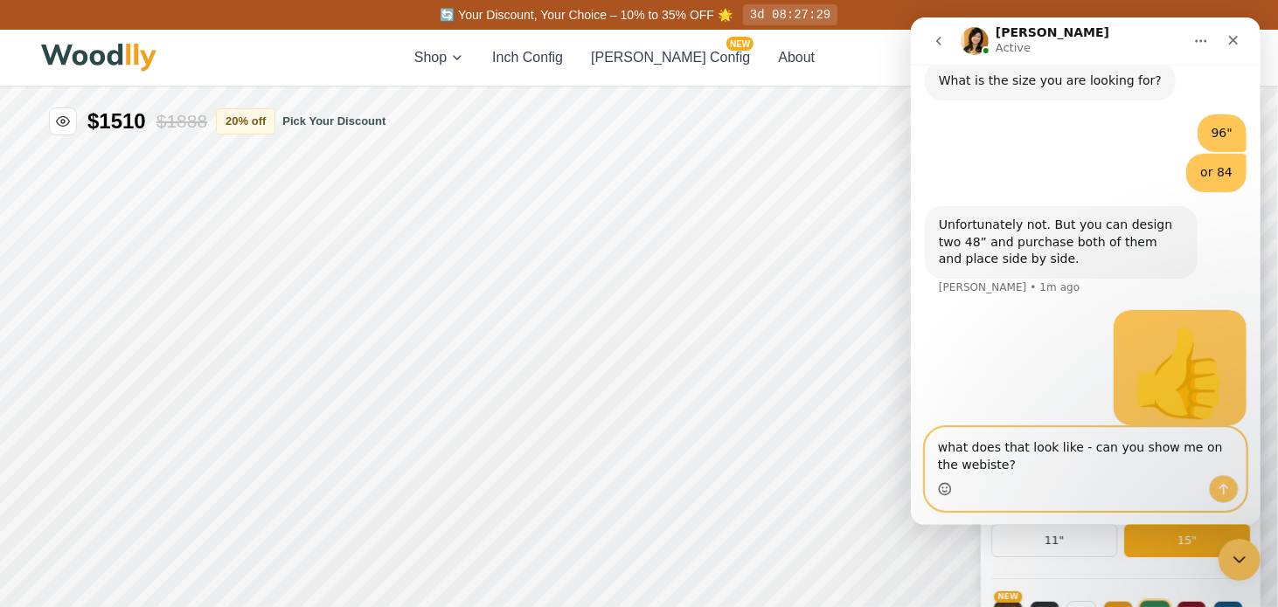
type textarea "what does that look like - can you show me on the webiste?"
click at [1220, 488] on icon "Send a message…" at bounding box center [1222, 489] width 14 height 14
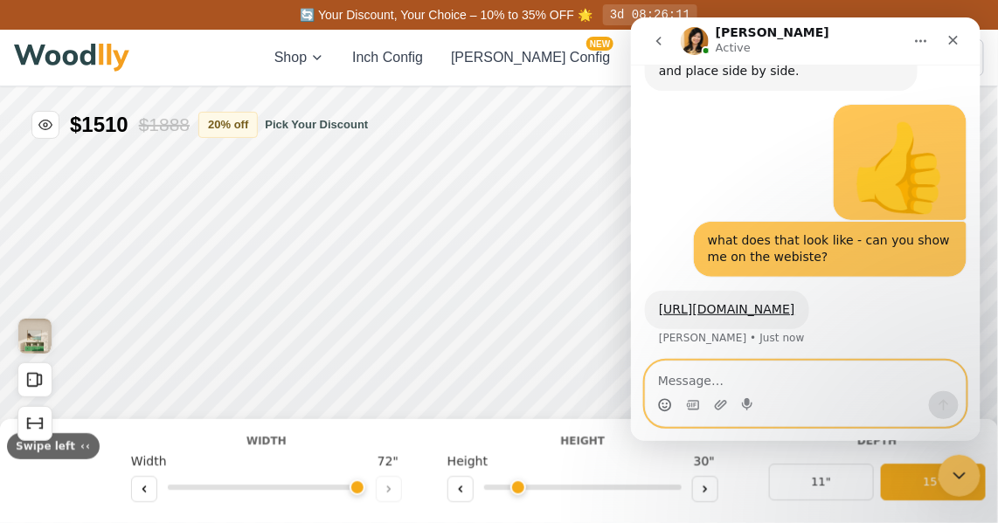
scroll to position [664, 0]
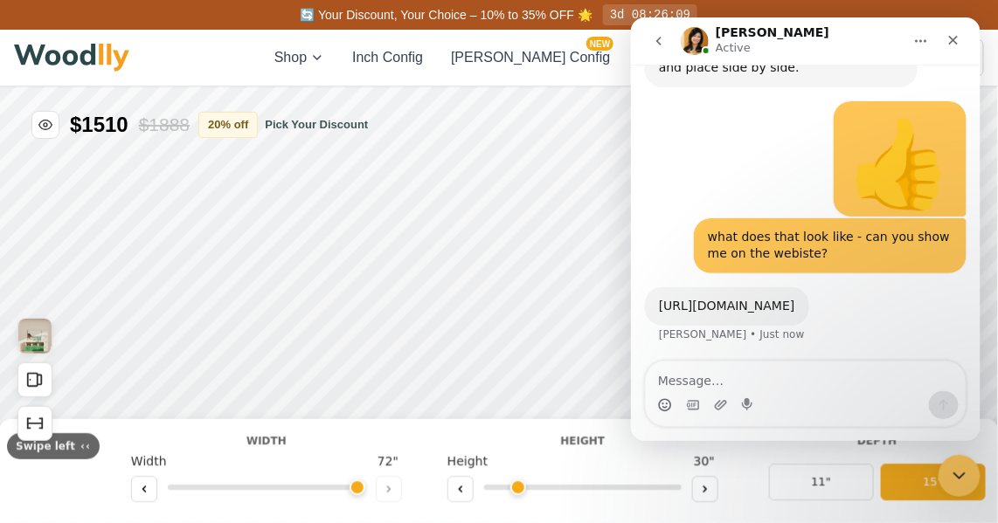
click at [760, 302] on link "[URL][DOMAIN_NAME]" at bounding box center [726, 305] width 136 height 14
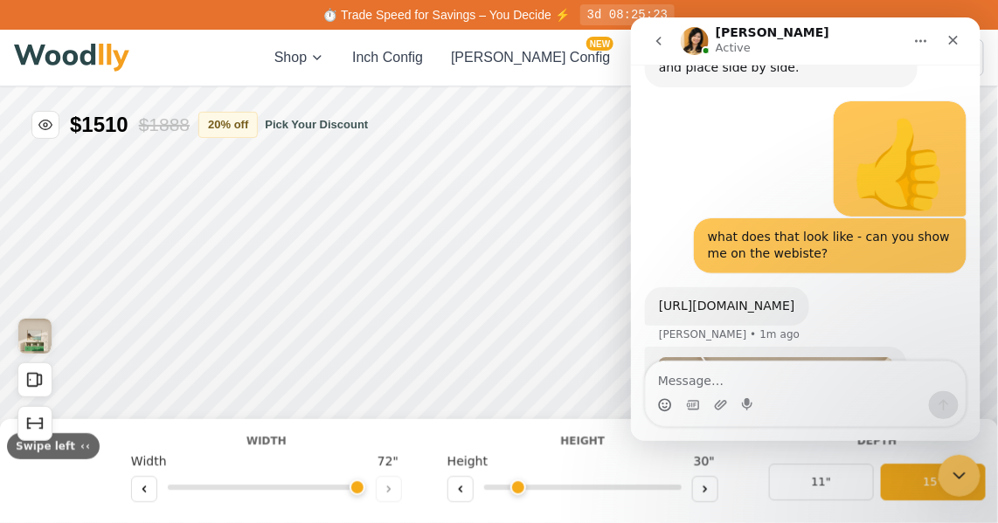
scroll to position [933, 0]
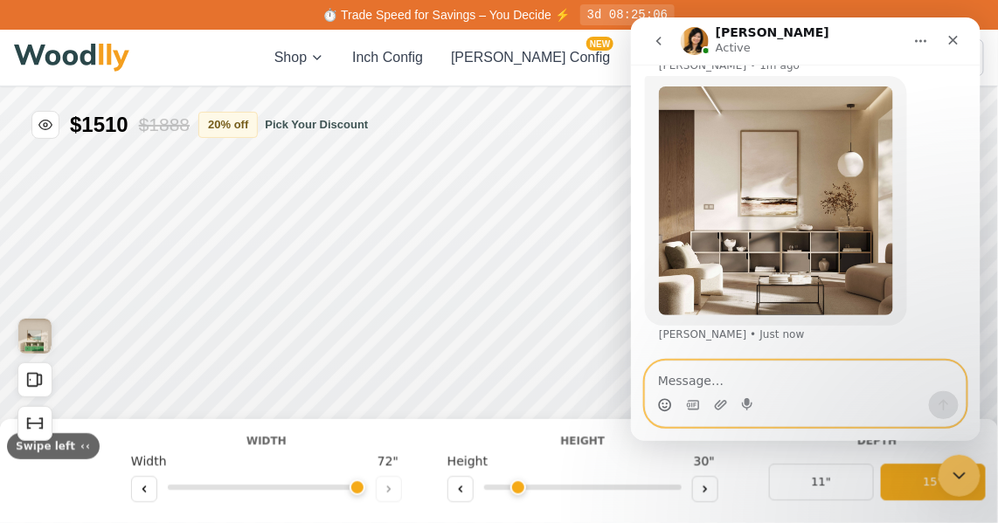
click at [726, 377] on textarea "Message…" at bounding box center [805, 376] width 320 height 30
click at [670, 406] on icon "Emoji picker" at bounding box center [664, 405] width 14 height 14
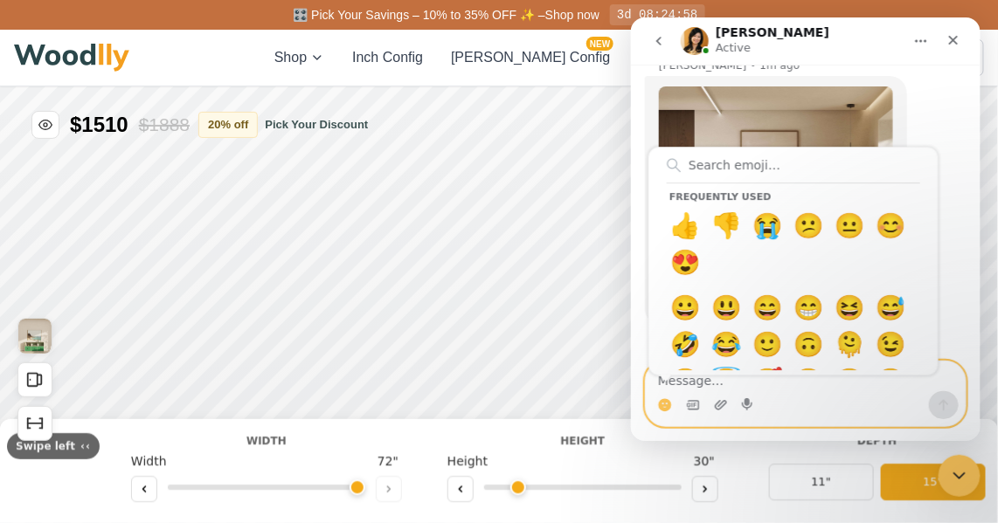
click at [658, 405] on circle "Emoji picker" at bounding box center [663, 403] width 11 height 11
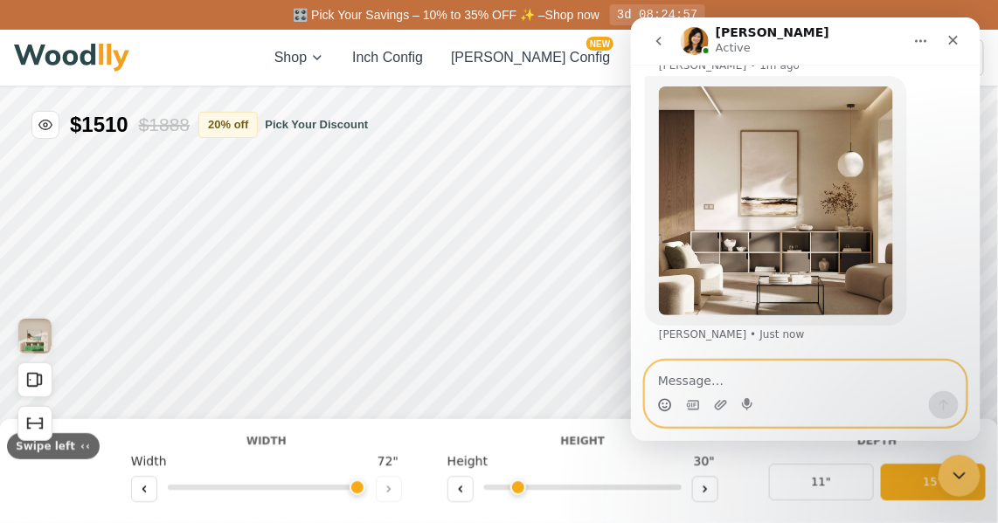
click at [659, 406] on icon "Emoji picker" at bounding box center [664, 405] width 14 height 14
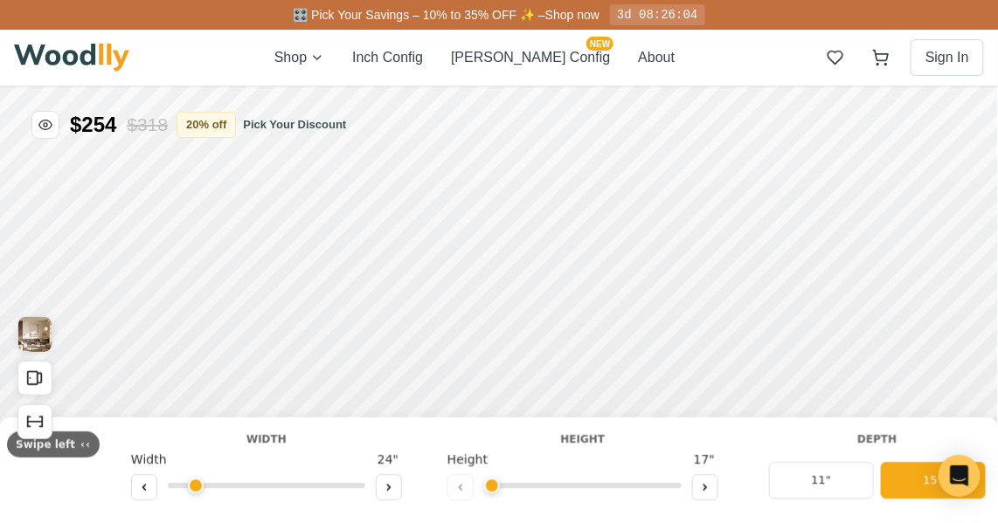
type input "54"
type input "2"
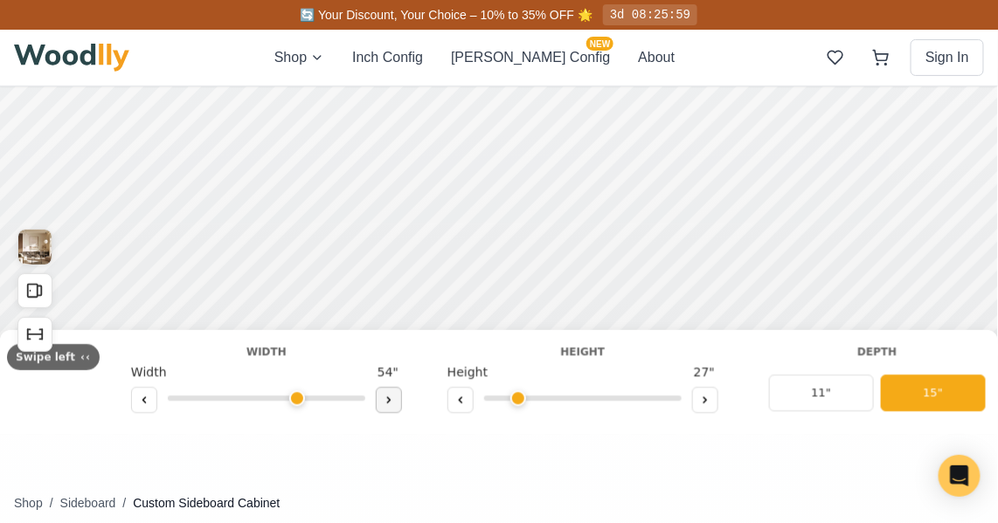
click at [657, 126] on icon at bounding box center [662, 123] width 10 height 10
click at [710, 105] on icon at bounding box center [715, 102] width 10 height 10
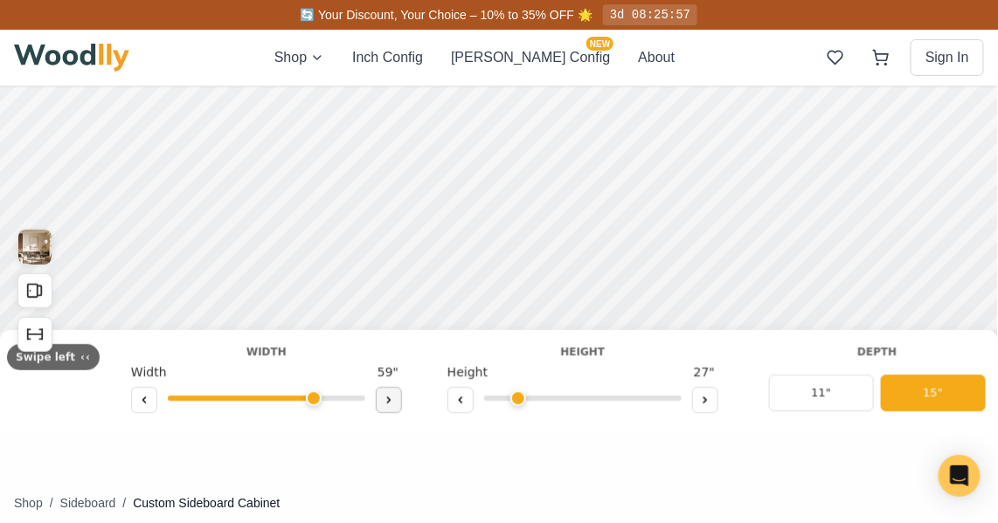
click at [765, 90] on icon at bounding box center [770, 87] width 10 height 10
click at [559, 183] on icon at bounding box center [564, 180] width 10 height 10
click at [935, 80] on icon at bounding box center [940, 77] width 10 height 10
click at [409, 352] on icon at bounding box center [414, 349] width 10 height 10
click at [657, 126] on icon at bounding box center [662, 123] width 10 height 10
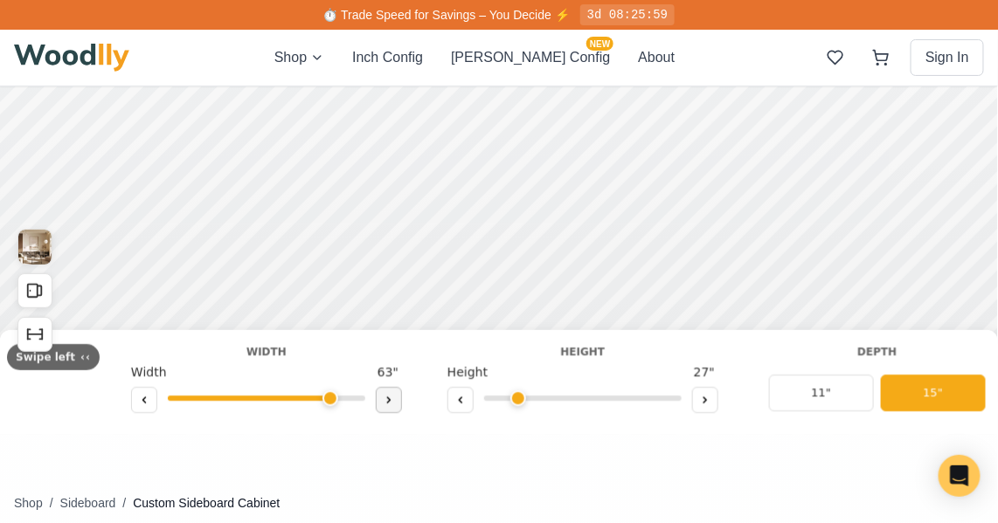
click at [657, 126] on icon at bounding box center [662, 123] width 10 height 10
drag, startPoint x: 649, startPoint y: 97, endPoint x: 589, endPoint y: 98, distance: 60.3
type input "48"
click at [485, 145] on input "range" at bounding box center [489, 147] width 197 height 5
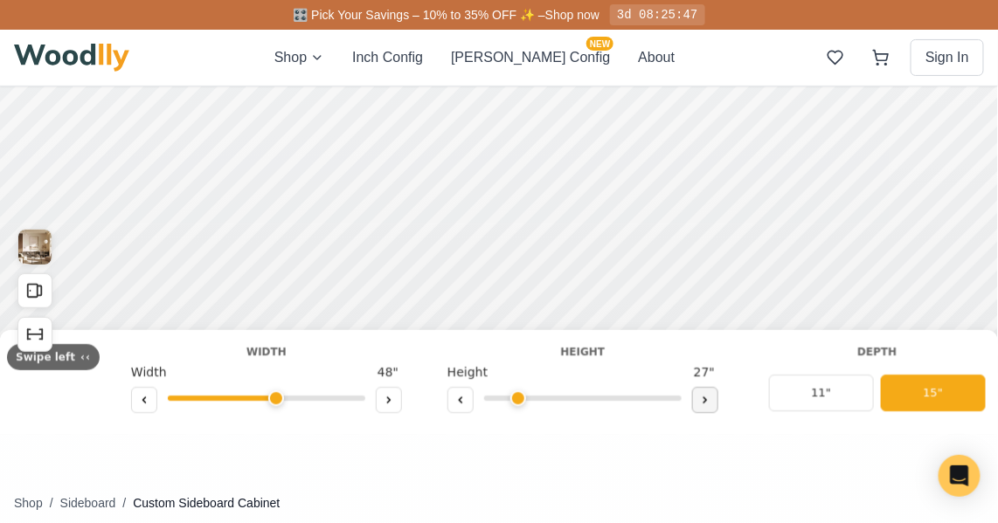
click at [876, 183] on icon at bounding box center [881, 180] width 10 height 10
click at [455, 402] on icon at bounding box center [460, 400] width 10 height 10
type input "2"
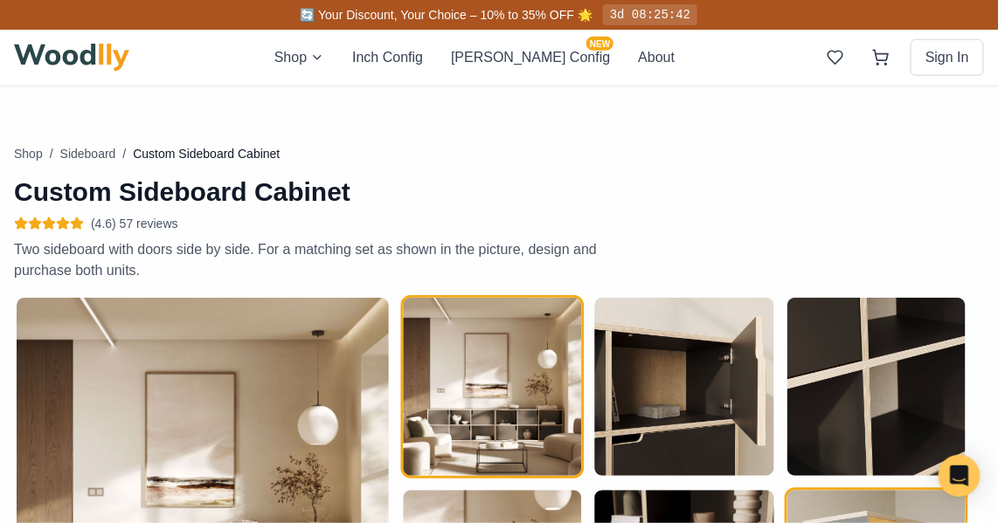
scroll to position [612, 0]
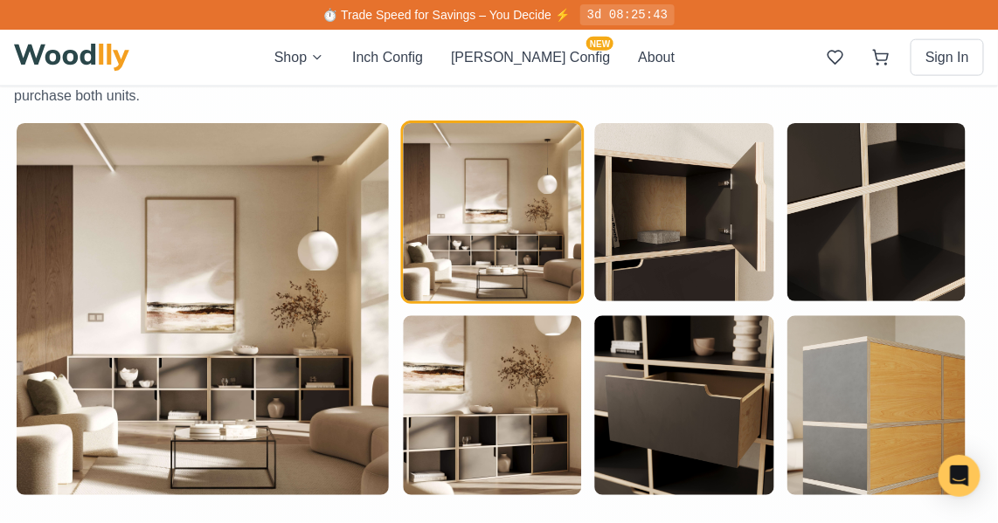
click at [214, 376] on img at bounding box center [203, 309] width 372 height 372
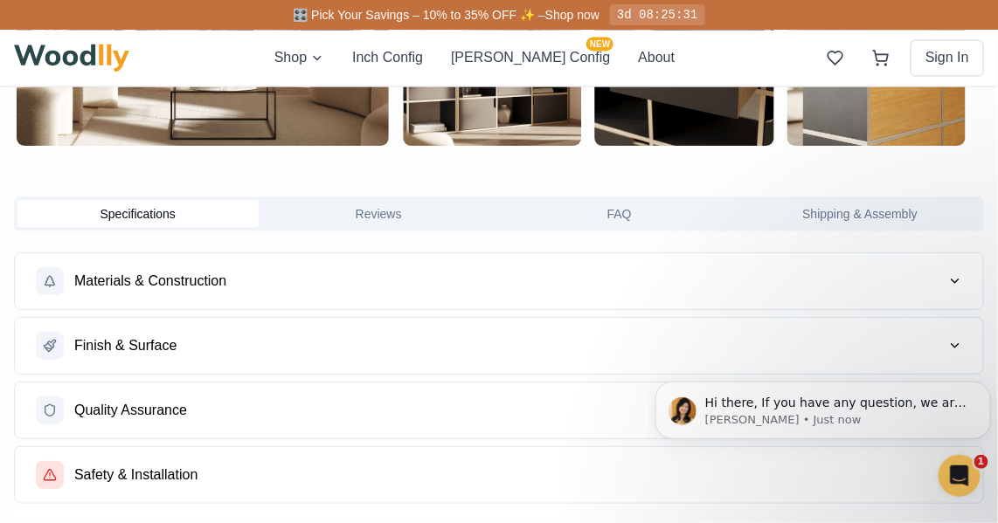
scroll to position [1136, 0]
